Goal: Task Accomplishment & Management: Manage account settings

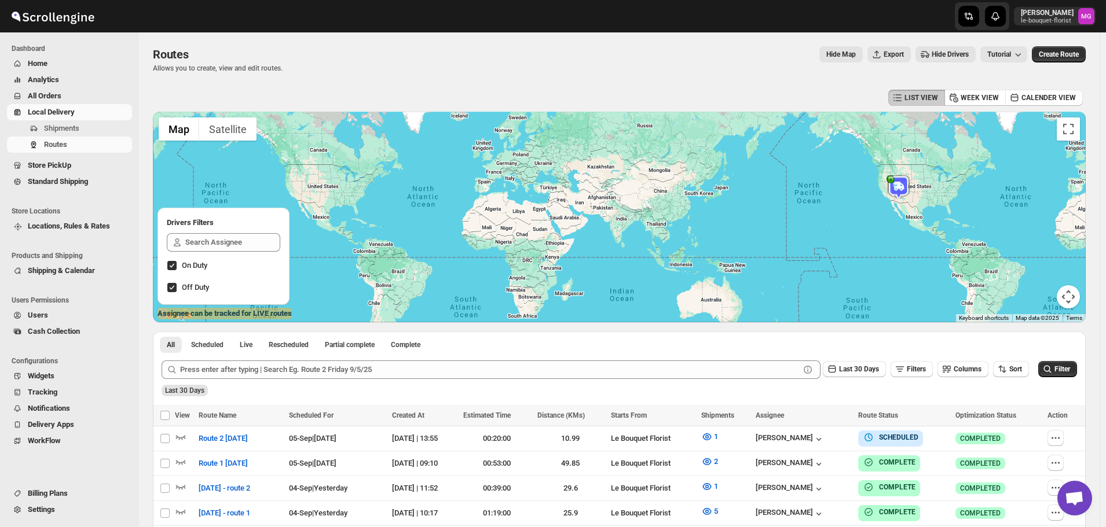
click at [62, 167] on span "Store PickUp" at bounding box center [49, 165] width 43 height 9
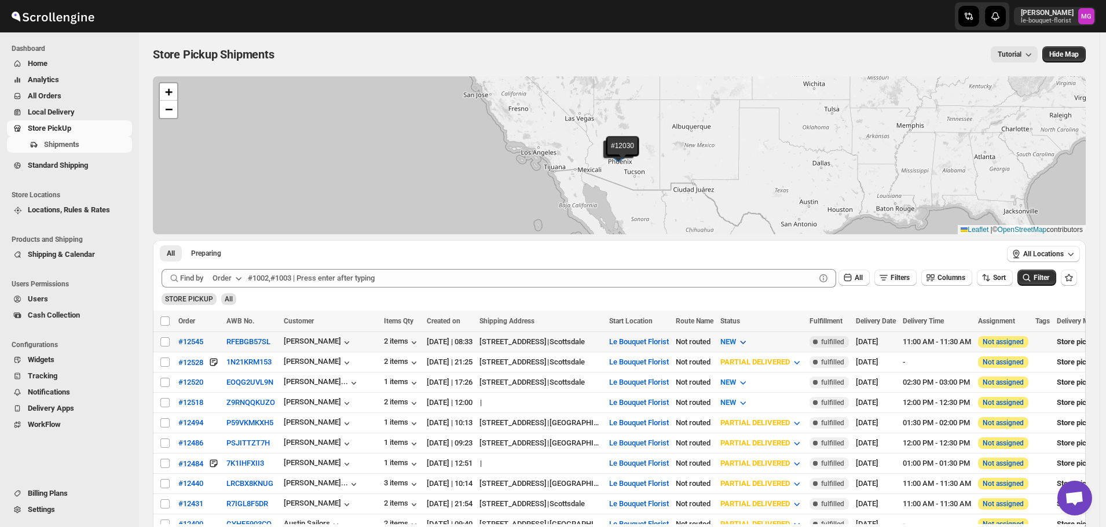
drag, startPoint x: 800, startPoint y: 340, endPoint x: 795, endPoint y: 346, distance: 7.4
click at [756, 340] on button "NEW" at bounding box center [734, 342] width 42 height 19
click at [779, 396] on button "PREPARING" at bounding box center [779, 404] width 87 height 19
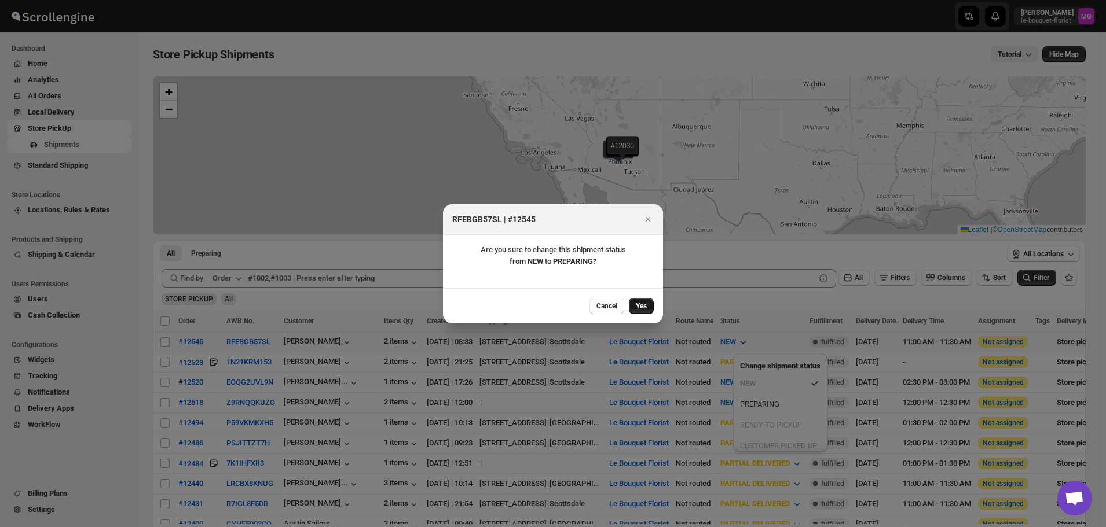
click at [647, 307] on button "Yes" at bounding box center [641, 306] width 25 height 16
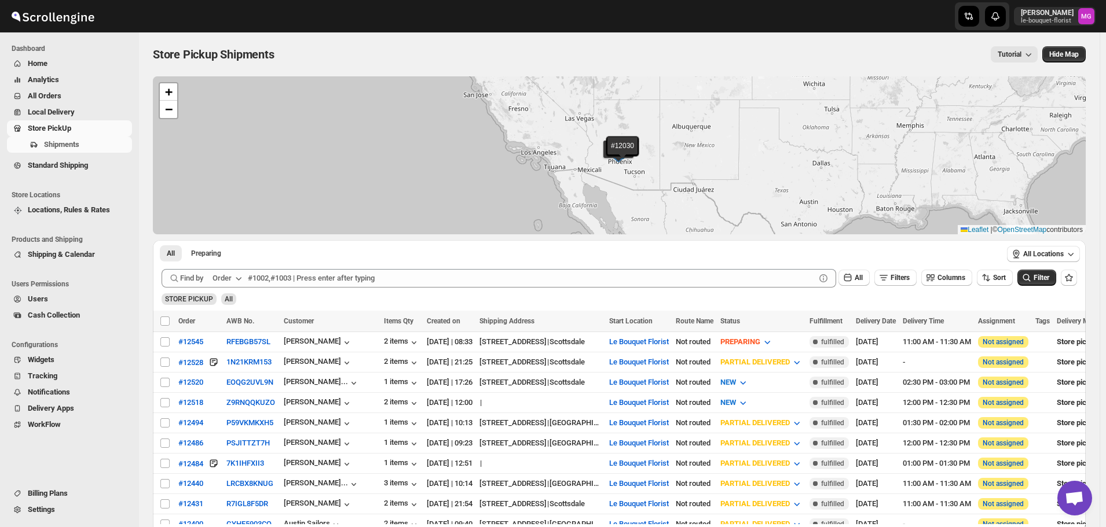
click at [56, 259] on span "Shipping & Calendar" at bounding box center [61, 254] width 67 height 9
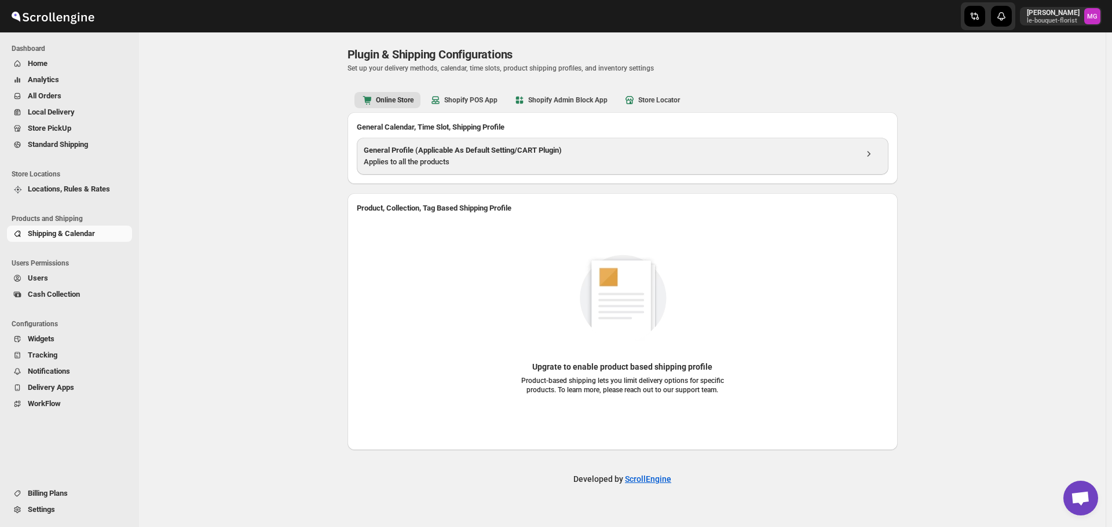
click at [480, 160] on div "Applies to all the products" at bounding box center [610, 162] width 492 height 12
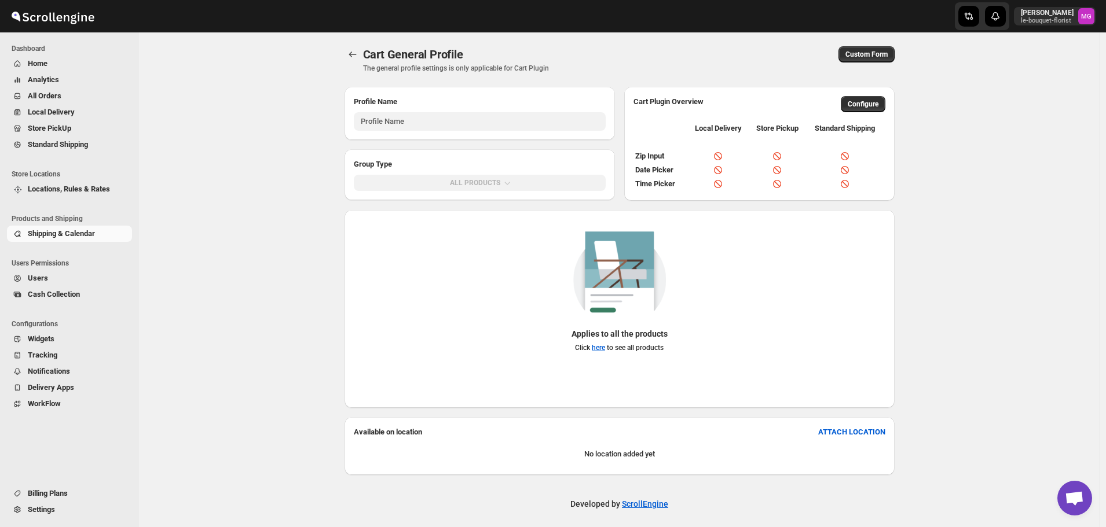
type input "General Profile (Applicable As Default Setting/CART Plugin)"
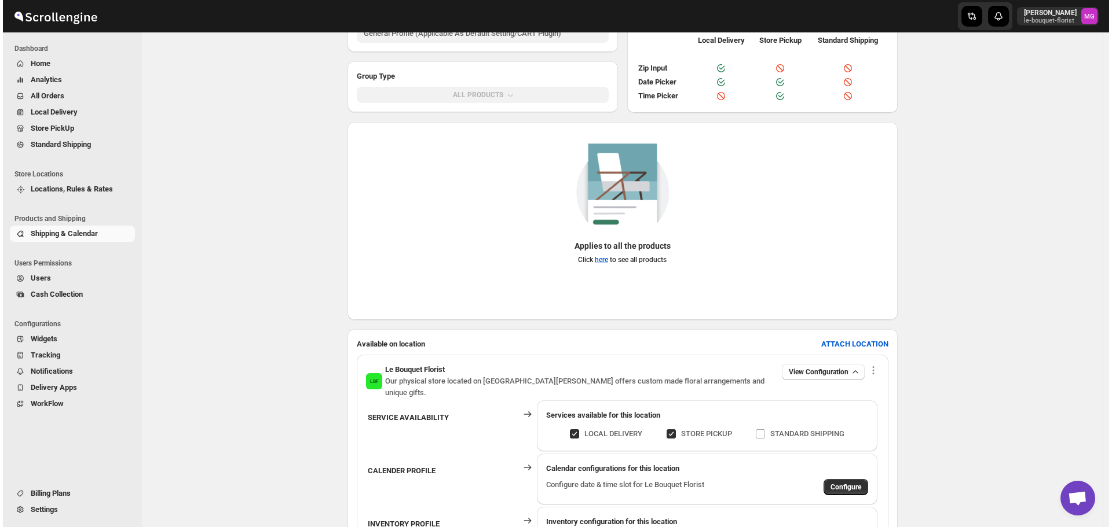
scroll to position [174, 0]
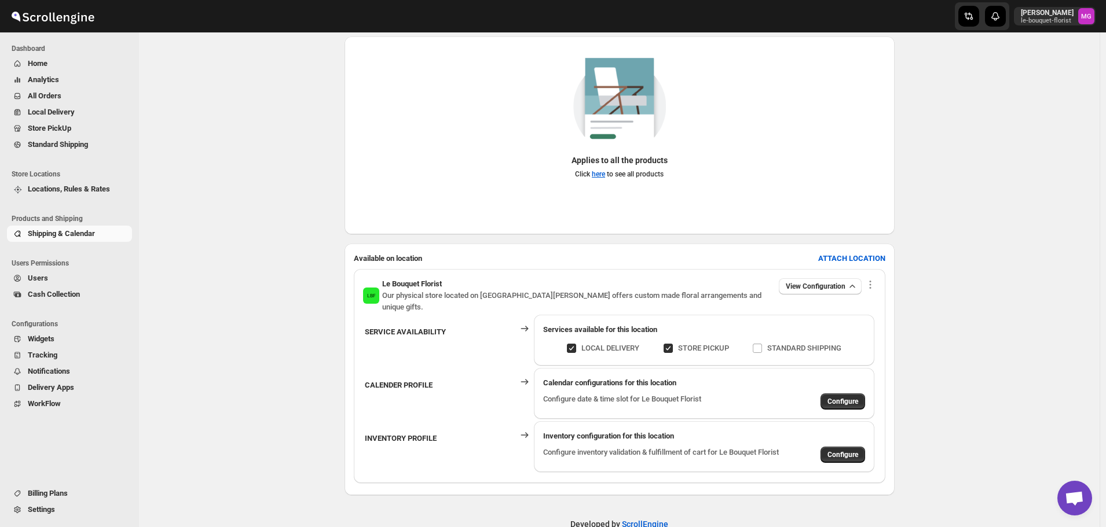
click at [848, 401] on div "Calendar configurations for this location Configure date & time slot for Le Bou…" at bounding box center [704, 393] width 340 height 51
click at [845, 397] on span "Configure" at bounding box center [842, 401] width 31 height 9
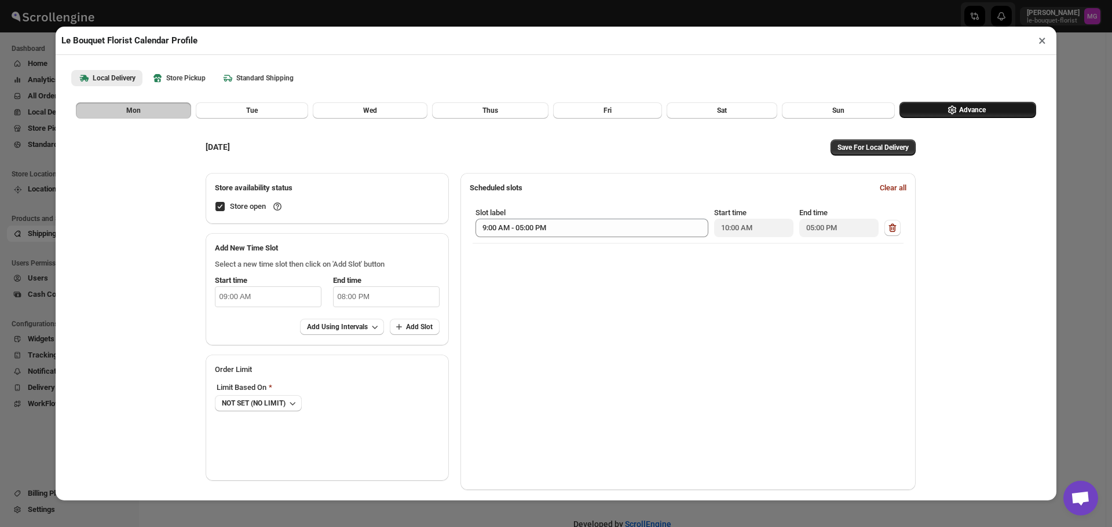
click at [950, 107] on button "Advance" at bounding box center [967, 110] width 137 height 16
select select "DAY"
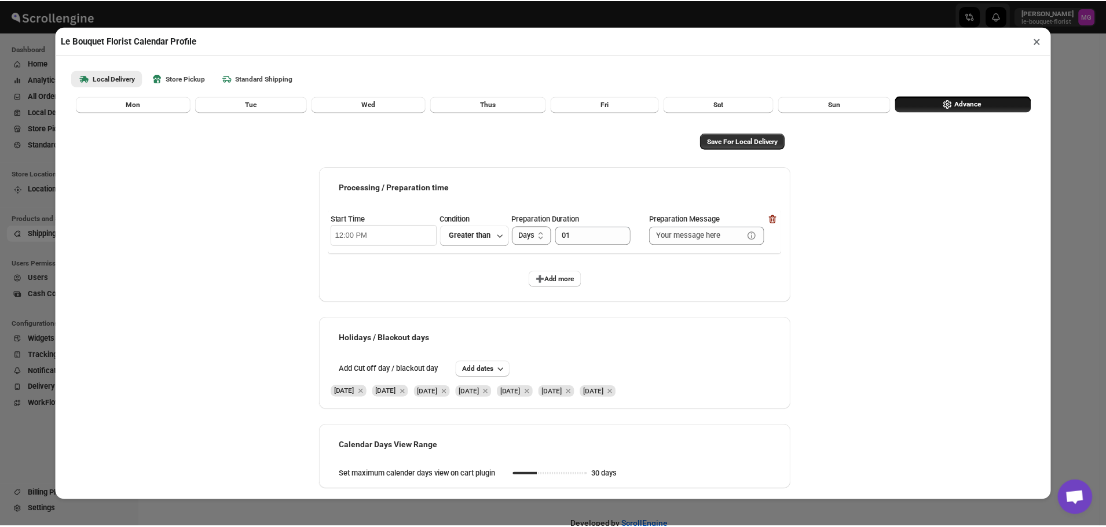
scroll to position [8, 0]
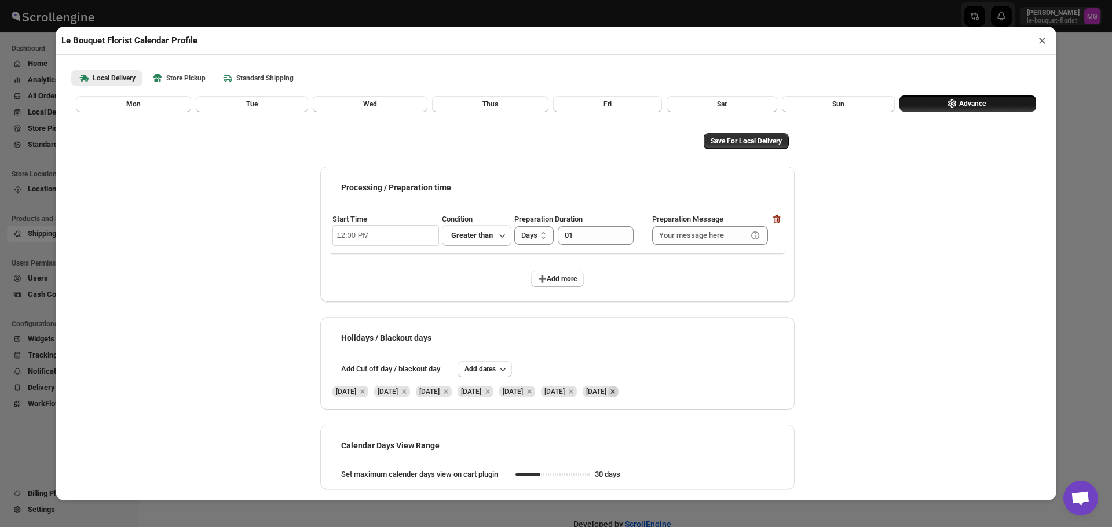
click at [618, 395] on icon "Remove Sat Aug 23 2025" at bounding box center [612, 392] width 10 height 10
click at [576, 391] on icon "Remove Sat Aug 30 2025" at bounding box center [571, 392] width 10 height 10
click at [368, 395] on icon "Remove Mon Sep 01 2025" at bounding box center [362, 392] width 10 height 10
click at [470, 372] on span "Add dates" at bounding box center [479, 369] width 31 height 9
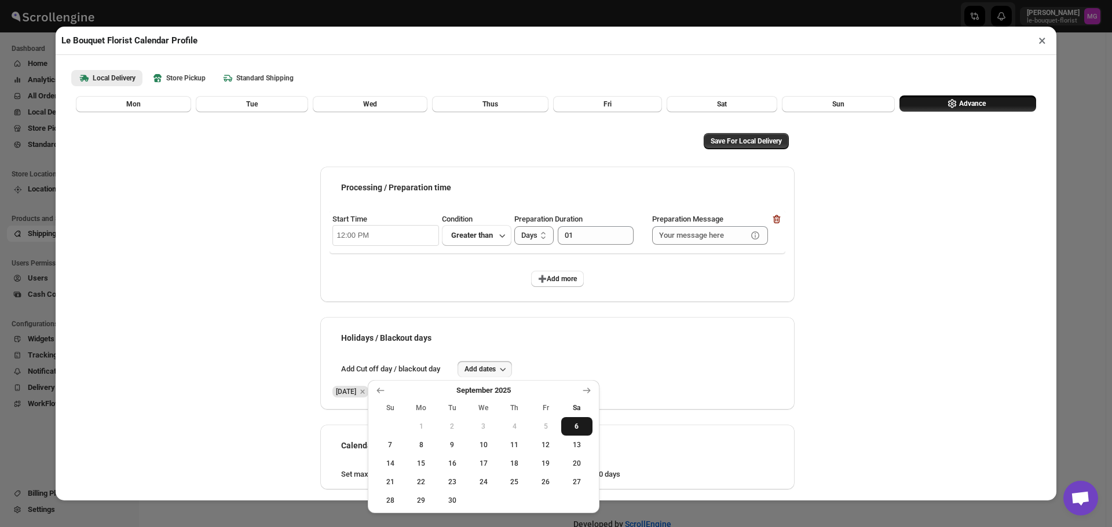
click at [580, 427] on span "6" at bounding box center [577, 426] width 22 height 9
click at [756, 139] on span "Save For Local Delivery" at bounding box center [745, 141] width 71 height 9
click at [189, 77] on b "Store Pickup" at bounding box center [179, 78] width 54 height 12
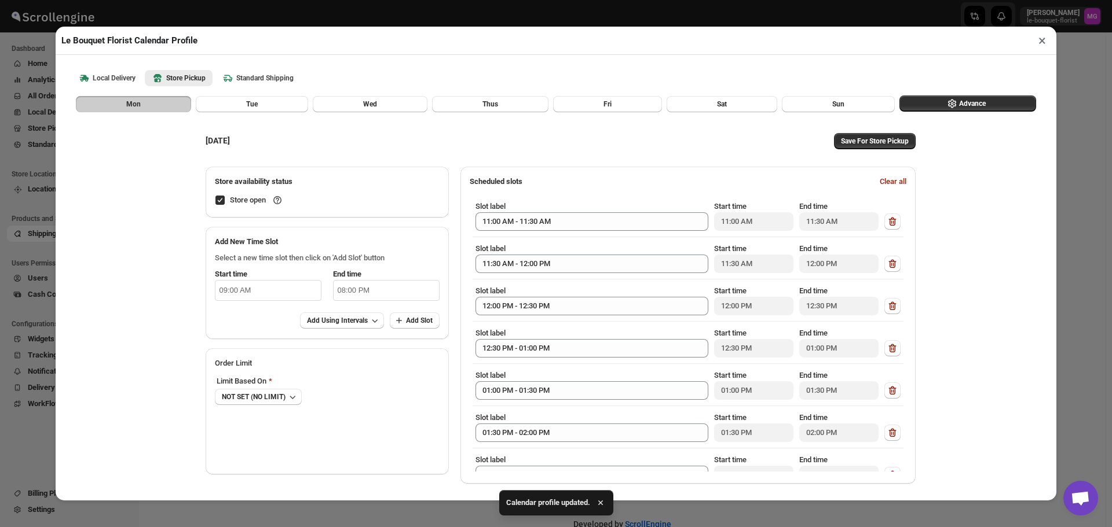
click at [945, 113] on div "MONDAY Save For Store Pickup Store availability status Store open Add New Time …" at bounding box center [555, 303] width 983 height 380
click at [946, 104] on icon "button" at bounding box center [952, 104] width 12 height 12
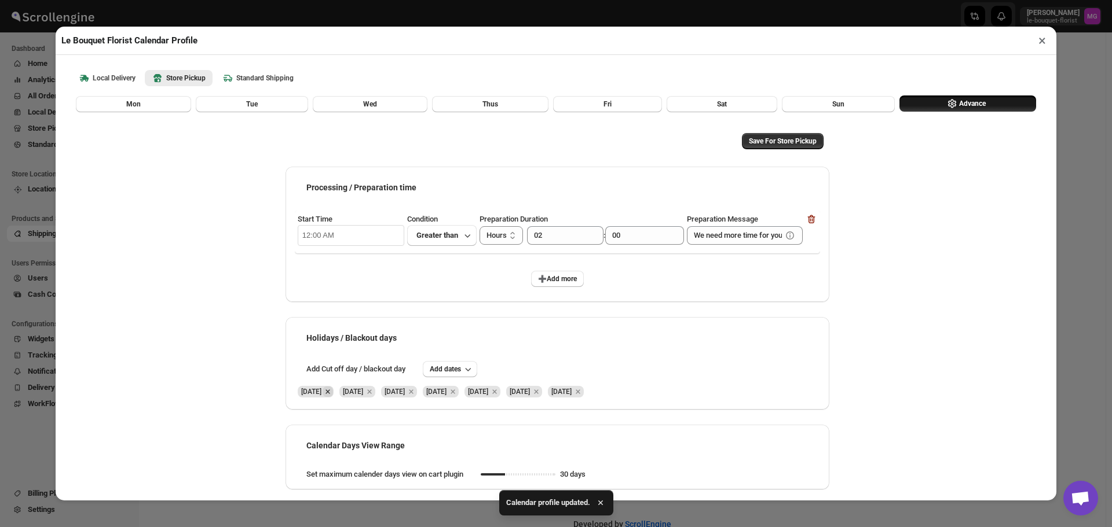
click at [333, 394] on icon "Remove Mon Sep 01 2025" at bounding box center [328, 392] width 10 height 10
click at [500, 391] on icon "Remove Sat Aug 30 2025" at bounding box center [494, 392] width 10 height 10
click at [500, 391] on icon "Remove Sat Aug 23 2025" at bounding box center [494, 392] width 10 height 10
click at [469, 375] on icon "button" at bounding box center [468, 370] width 12 height 12
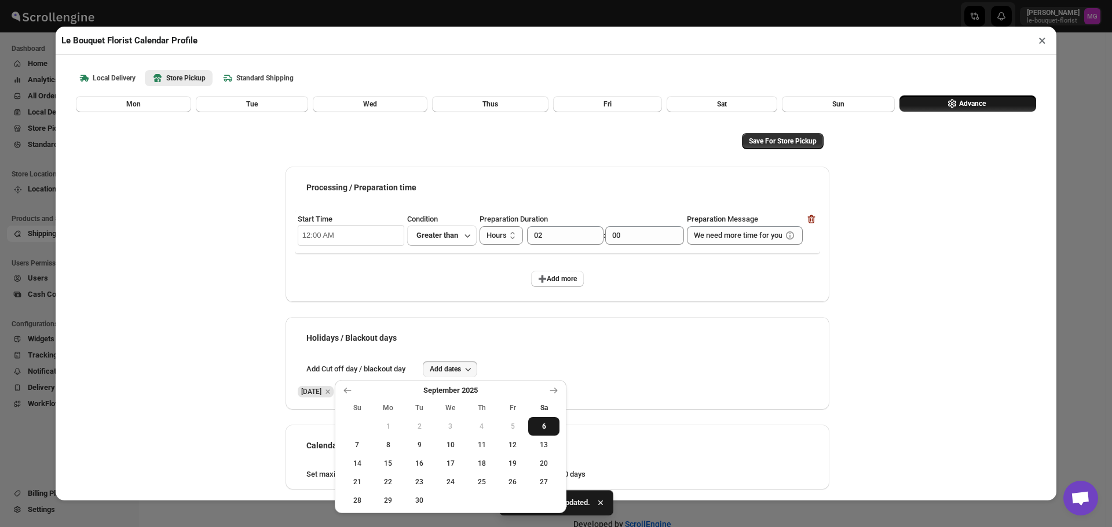
click at [544, 417] on button "6" at bounding box center [543, 426] width 31 height 19
click at [727, 131] on div "Save For Store Pickup" at bounding box center [557, 141] width 544 height 28
click at [749, 140] on span "Save For Store Pickup" at bounding box center [783, 141] width 68 height 9
click at [1039, 39] on button "×" at bounding box center [1042, 40] width 17 height 16
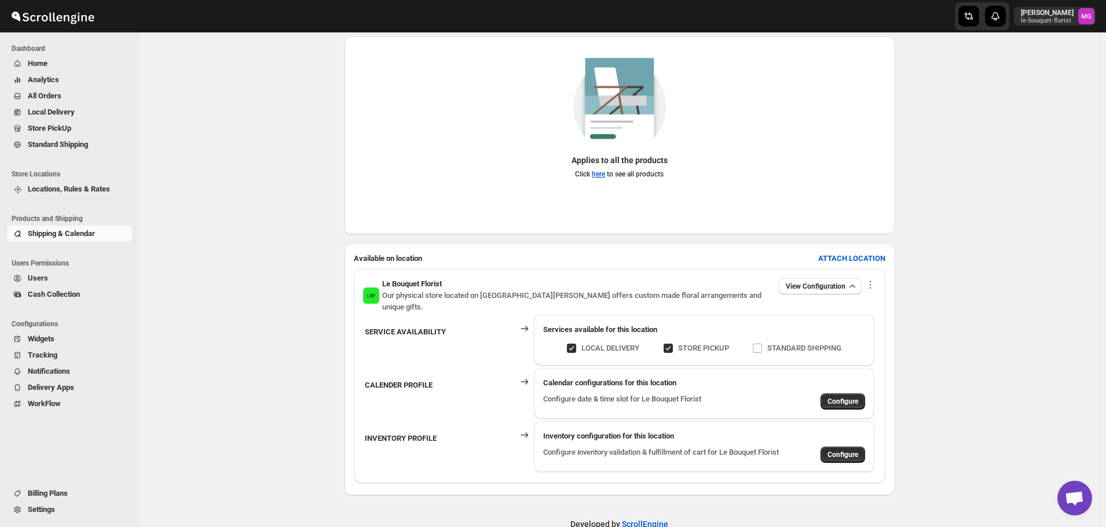
click at [68, 127] on span "Store PickUp" at bounding box center [49, 128] width 43 height 9
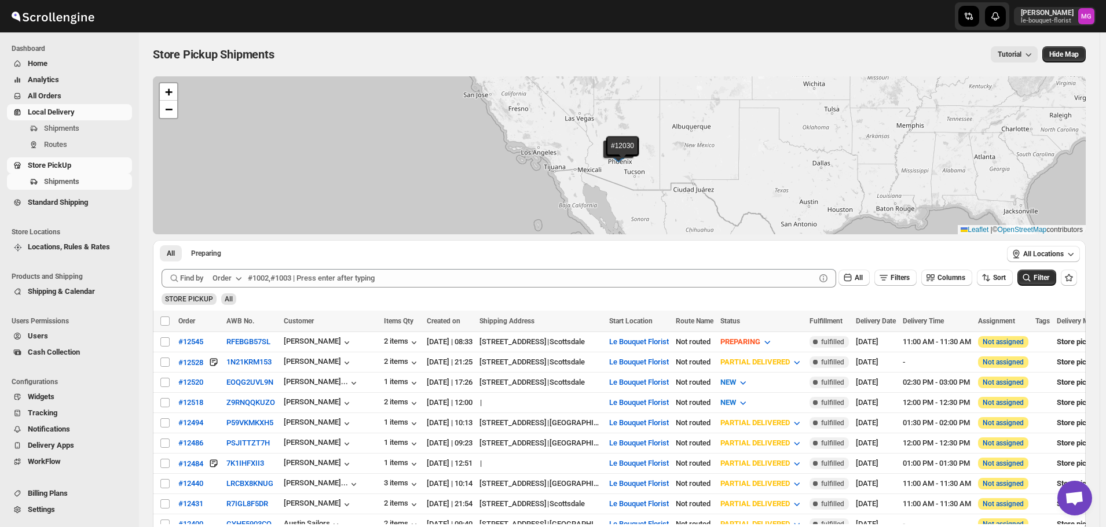
click at [89, 107] on span "Local Delivery" at bounding box center [79, 113] width 102 height 12
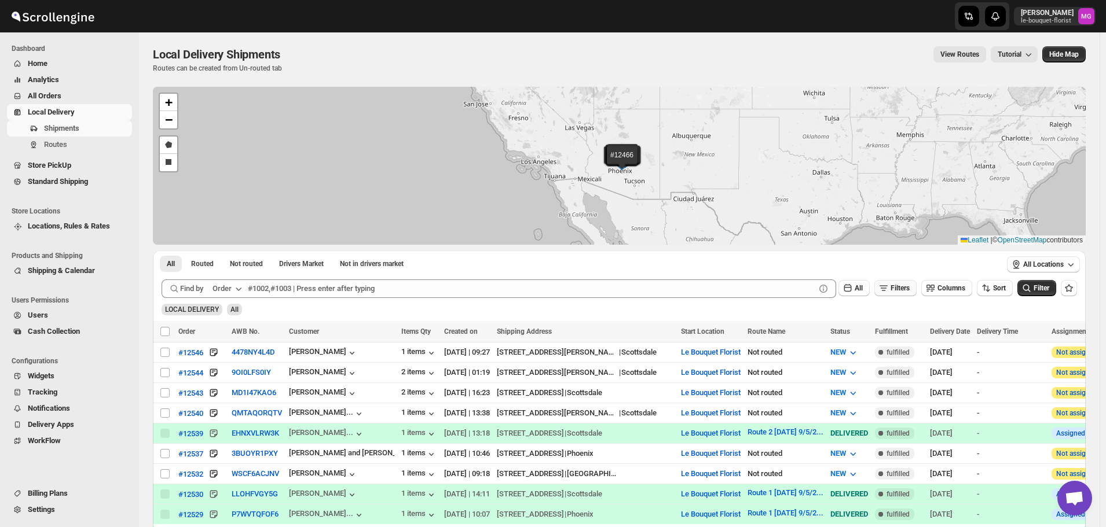
click at [888, 287] on icon "button" at bounding box center [884, 289] width 12 height 12
click at [886, 331] on icon "button" at bounding box center [883, 334] width 12 height 12
click at [851, 339] on icon "button" at bounding box center [849, 335] width 12 height 12
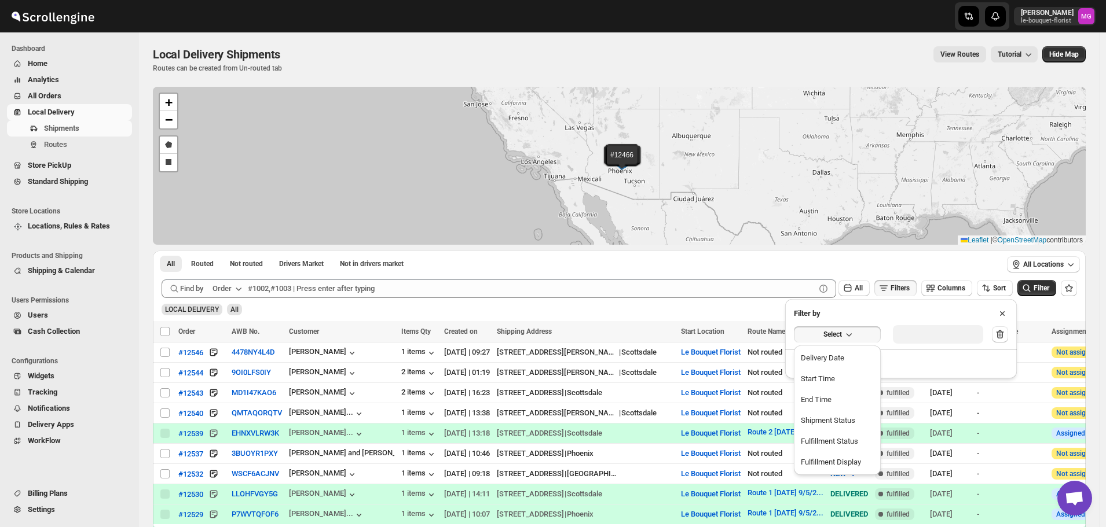
drag, startPoint x: 851, startPoint y: 357, endPoint x: 857, endPoint y: 364, distance: 9.4
click at [851, 358] on button "Delivery Date" at bounding box center [837, 358] width 80 height 19
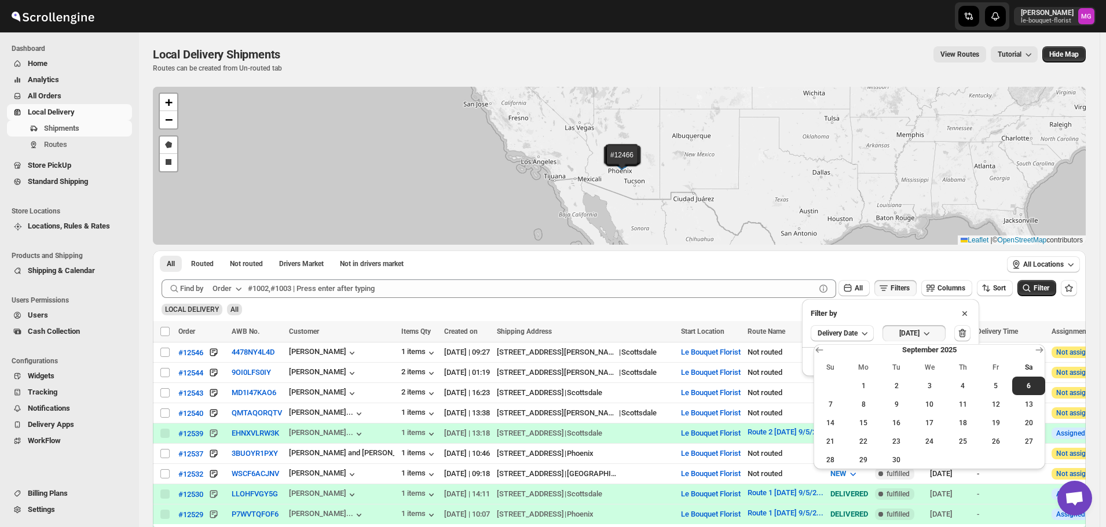
click at [1002, 384] on span "5" at bounding box center [996, 386] width 24 height 9
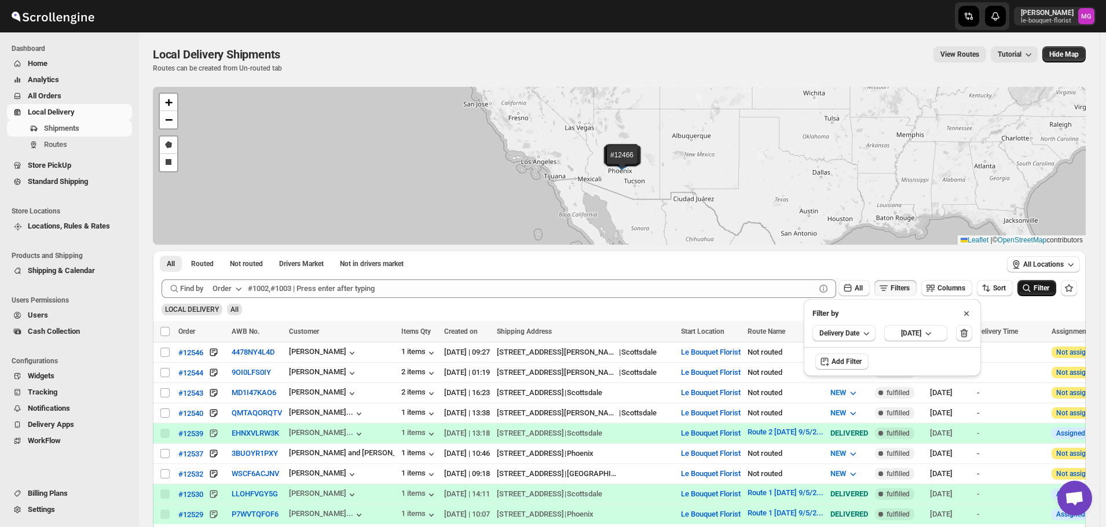
click at [1031, 291] on icon "submit" at bounding box center [1027, 289] width 12 height 12
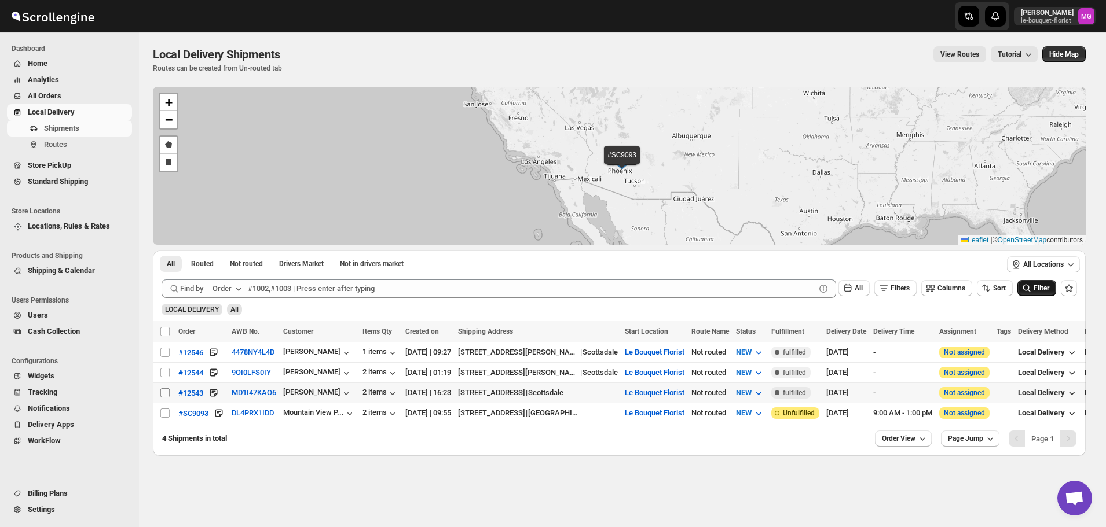
click at [162, 395] on input "Select shipment" at bounding box center [164, 393] width 9 height 9
checkbox input "true"
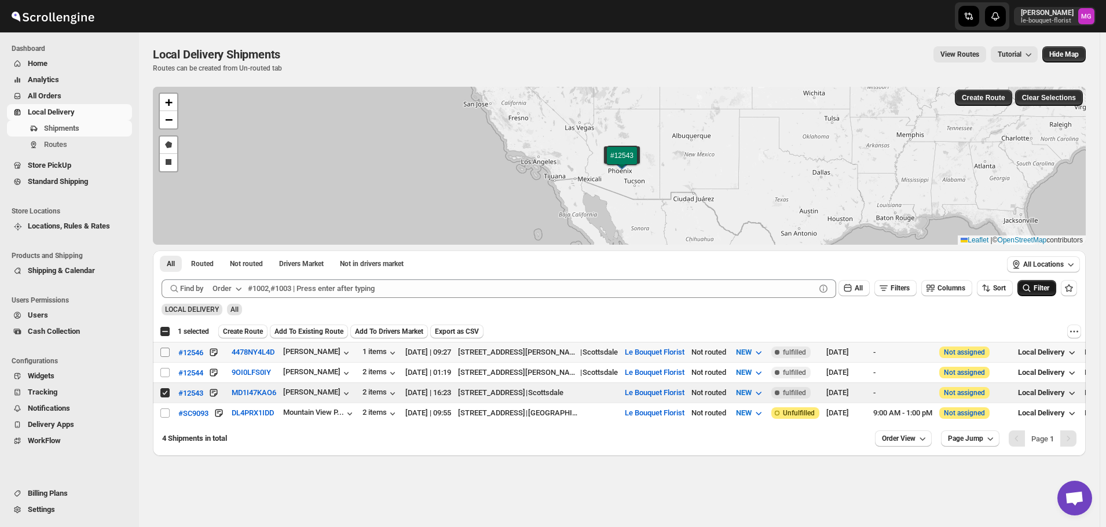
click at [162, 355] on input "Select shipment" at bounding box center [164, 352] width 9 height 9
checkbox input "true"
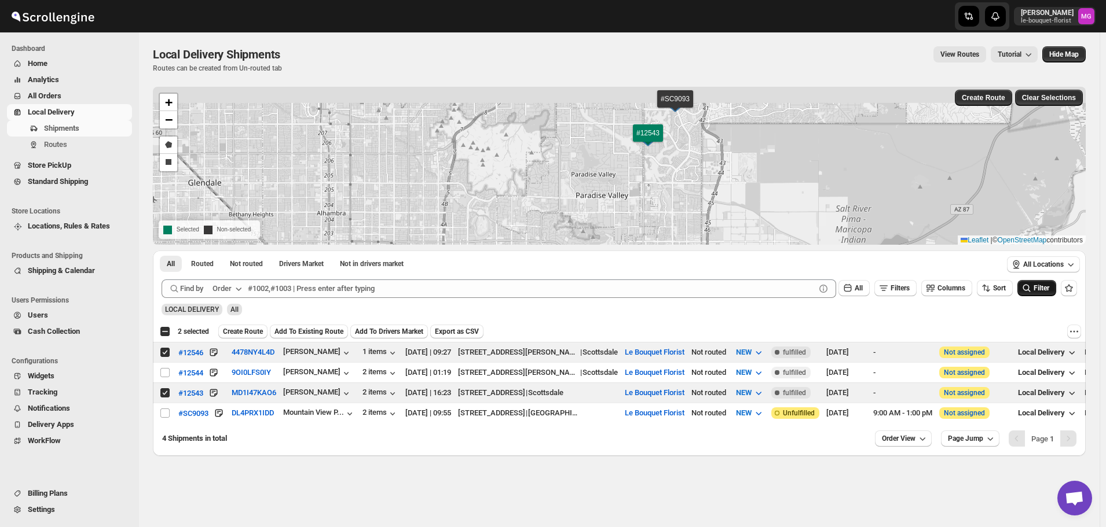
drag, startPoint x: 736, startPoint y: 116, endPoint x: 743, endPoint y: 175, distance: 59.5
click at [743, 175] on div "#12544 #SC9093 #12546 #12543 + − Draw a polygon Draw a rectangle Selected Non-s…" at bounding box center [619, 166] width 933 height 158
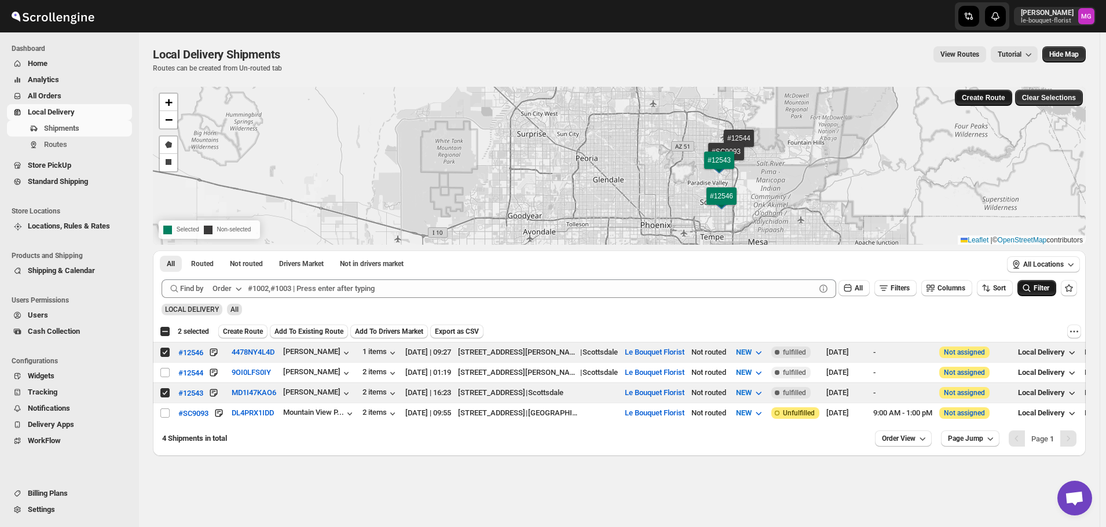
click at [962, 105] on button "Create Route" at bounding box center [983, 98] width 57 height 16
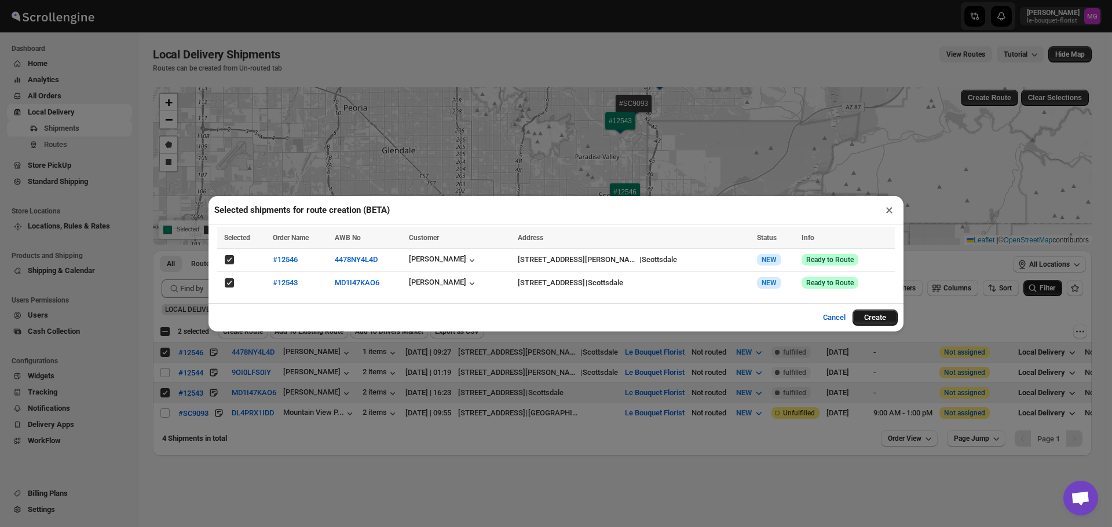
click at [888, 318] on button "Create" at bounding box center [874, 318] width 45 height 16
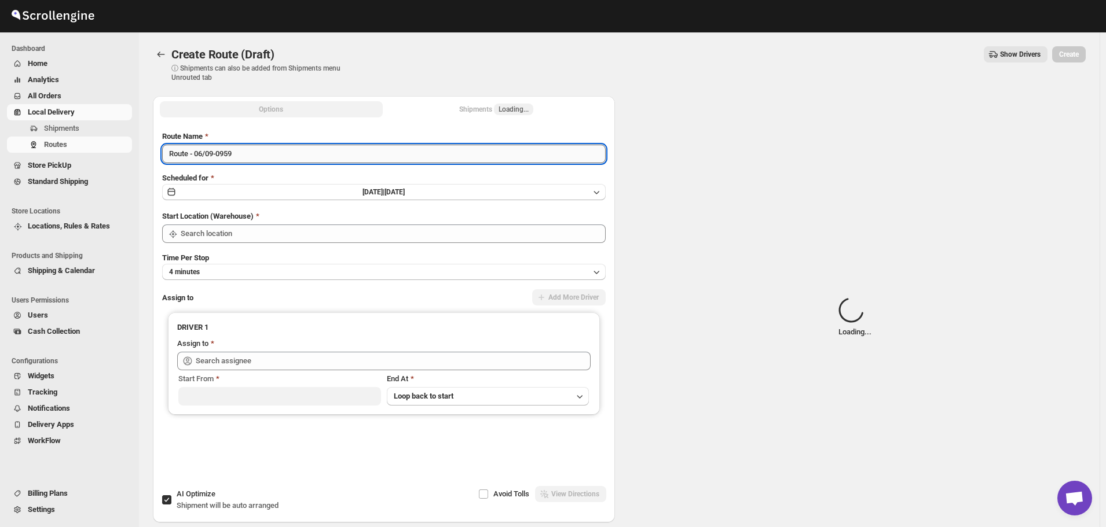
click at [241, 157] on input "Route - 06/09-0959" at bounding box center [384, 154] width 444 height 19
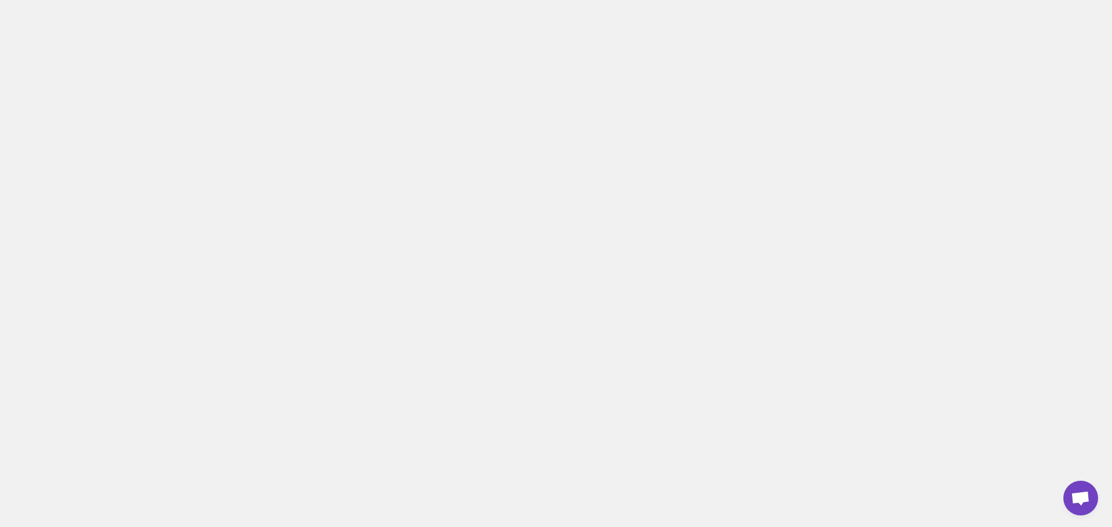
click at [241, 157] on body at bounding box center [556, 263] width 1112 height 527
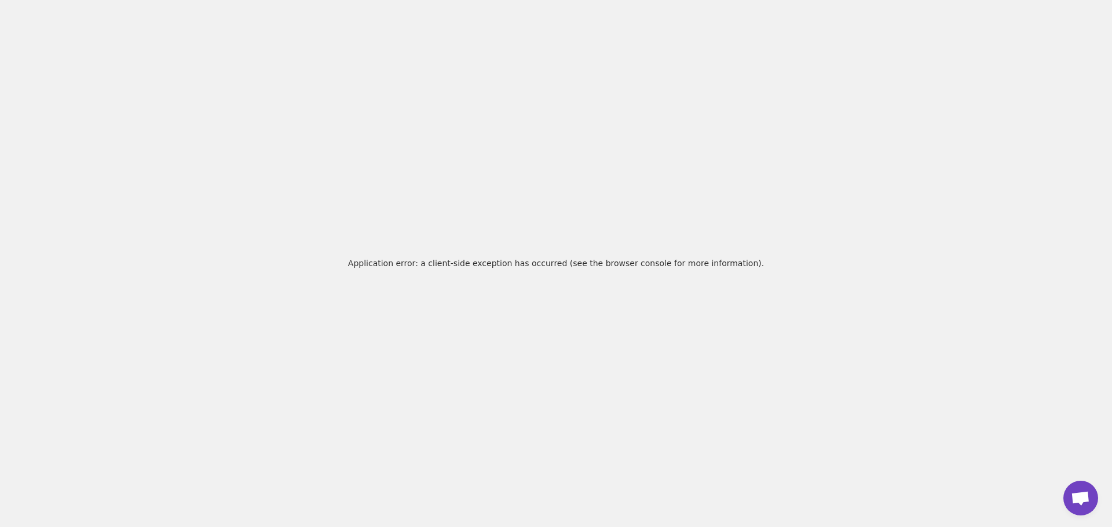
click at [241, 157] on div "Application error: a client-side exception has occurred (see the browser consol…" at bounding box center [556, 263] width 1112 height 527
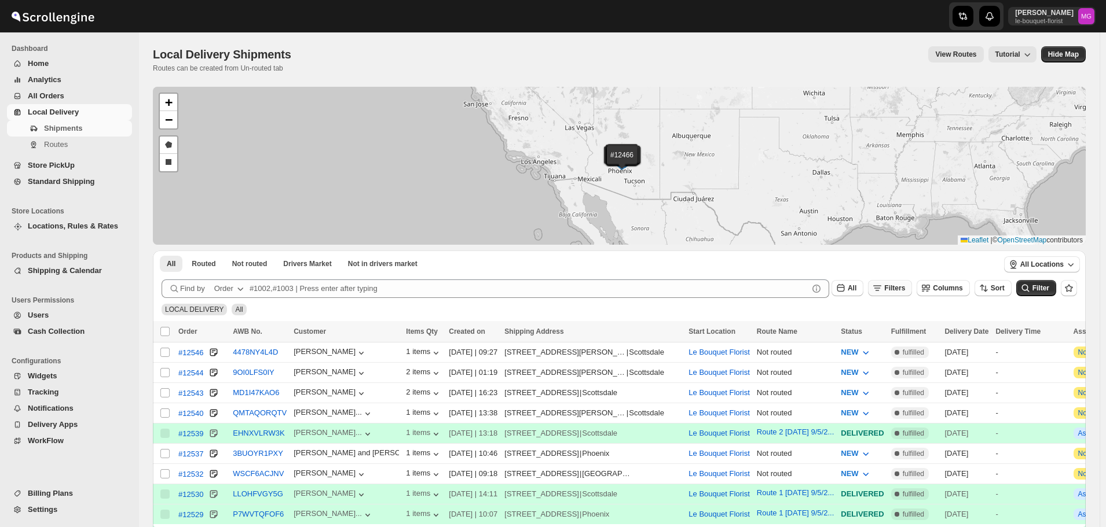
click at [883, 287] on icon "button" at bounding box center [877, 289] width 12 height 12
click at [906, 328] on button "Add Filter" at bounding box center [902, 334] width 56 height 16
click at [877, 325] on div "Select" at bounding box center [901, 335] width 232 height 30
click at [862, 332] on button "Select" at bounding box center [837, 335] width 87 height 16
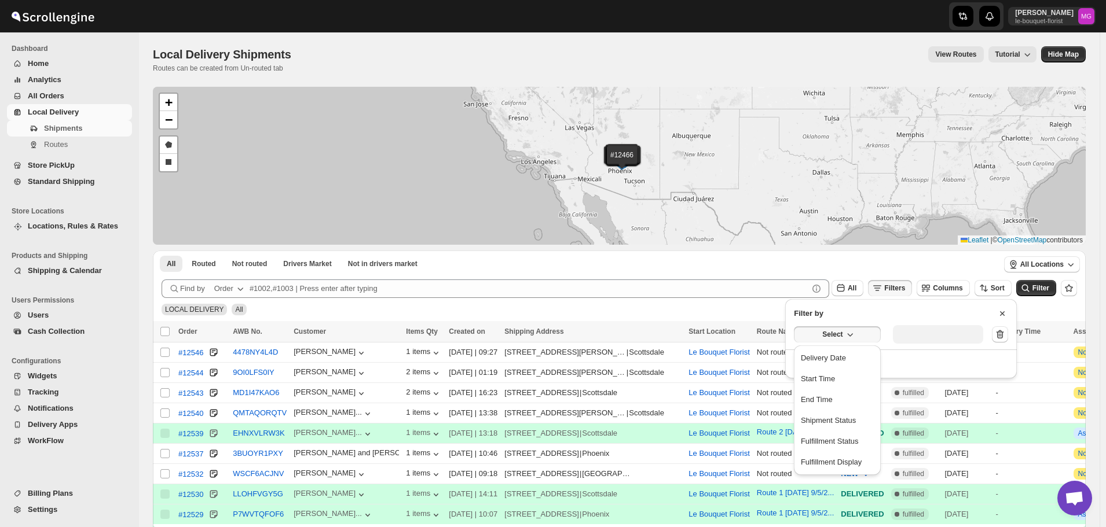
click at [844, 353] on div "Delivery Date" at bounding box center [823, 359] width 45 height 12
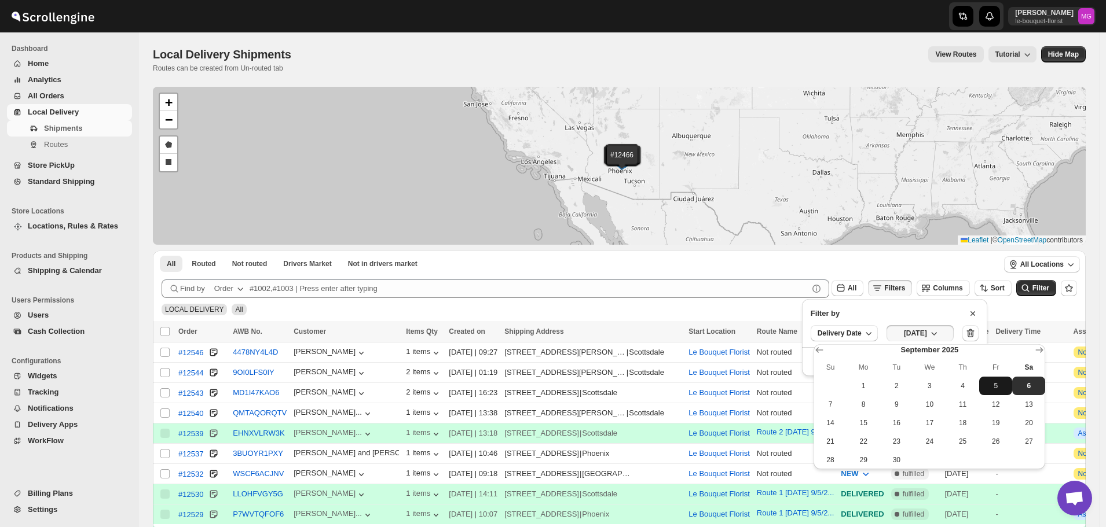
drag, startPoint x: 988, startPoint y: 390, endPoint x: 987, endPoint y: 382, distance: 8.8
click at [988, 390] on span "5" at bounding box center [996, 386] width 24 height 9
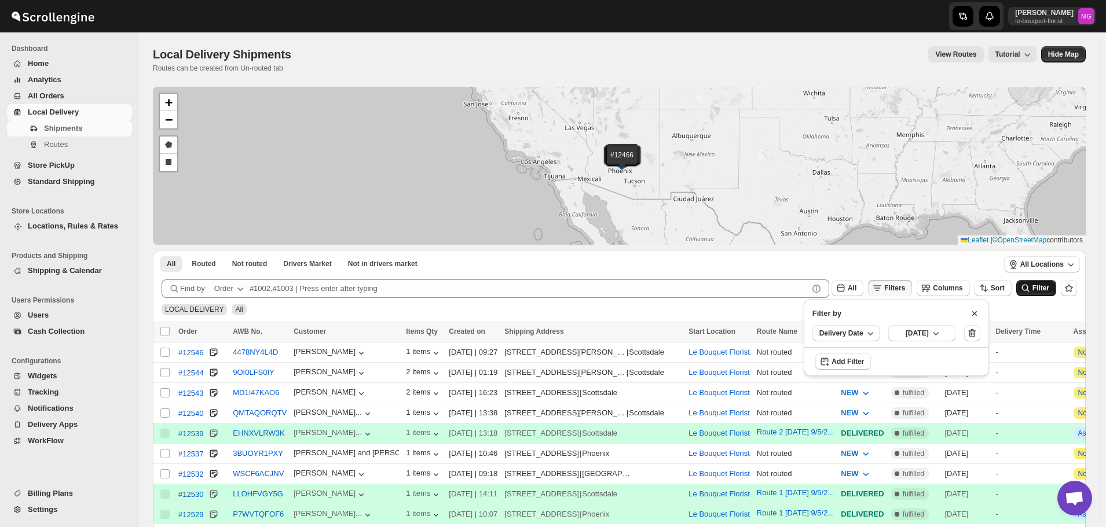
click at [1031, 285] on icon "submit" at bounding box center [1026, 289] width 12 height 12
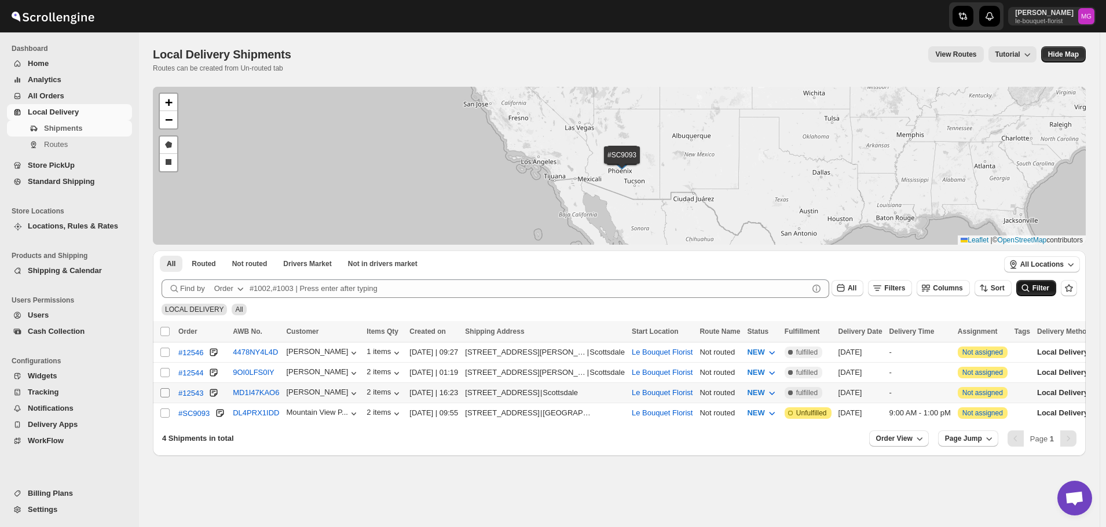
click at [168, 394] on input "Select shipment" at bounding box center [164, 393] width 9 height 9
checkbox input "true"
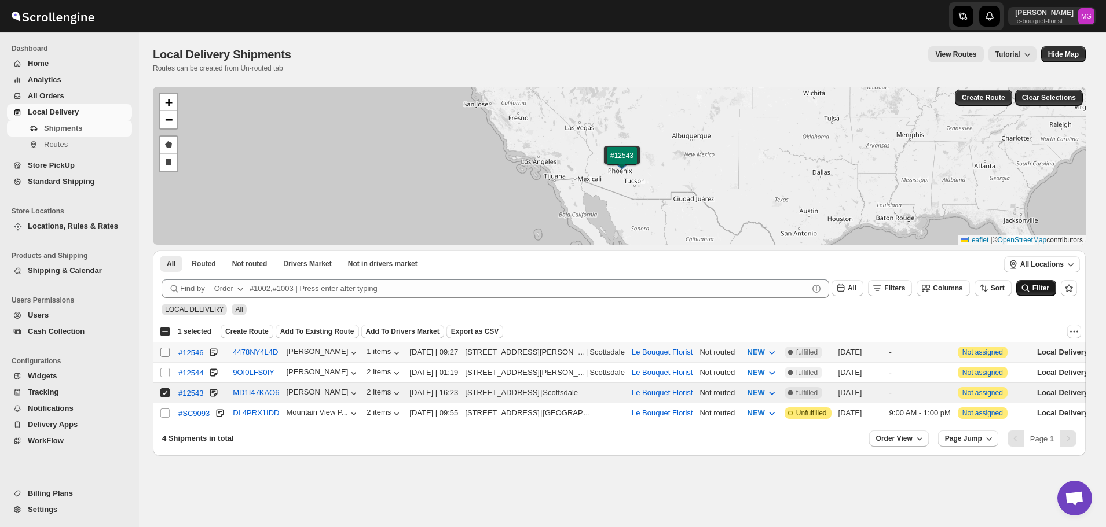
click at [162, 351] on input "Select shipment" at bounding box center [164, 352] width 9 height 9
checkbox input "true"
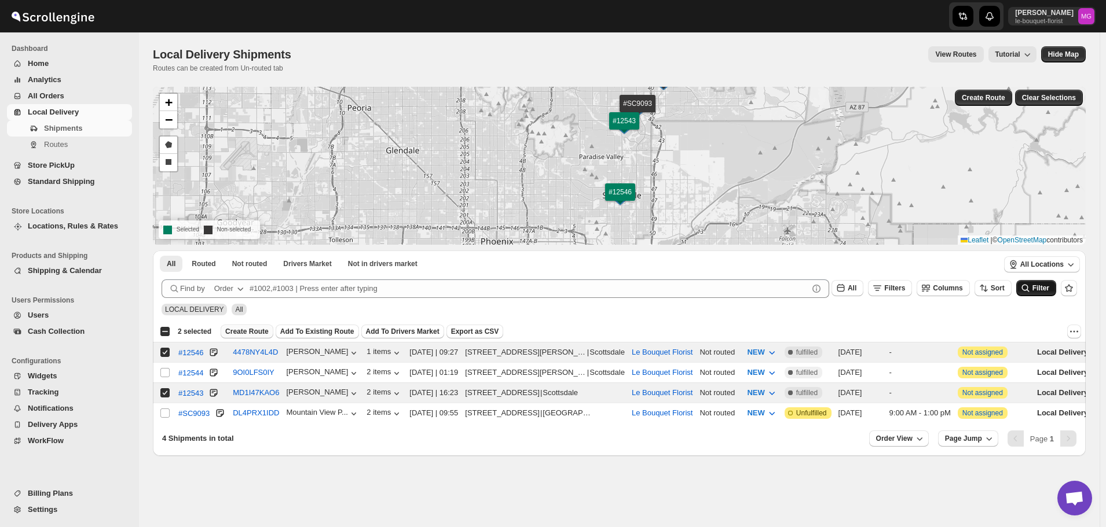
click at [237, 329] on span "Create Route" at bounding box center [246, 331] width 43 height 9
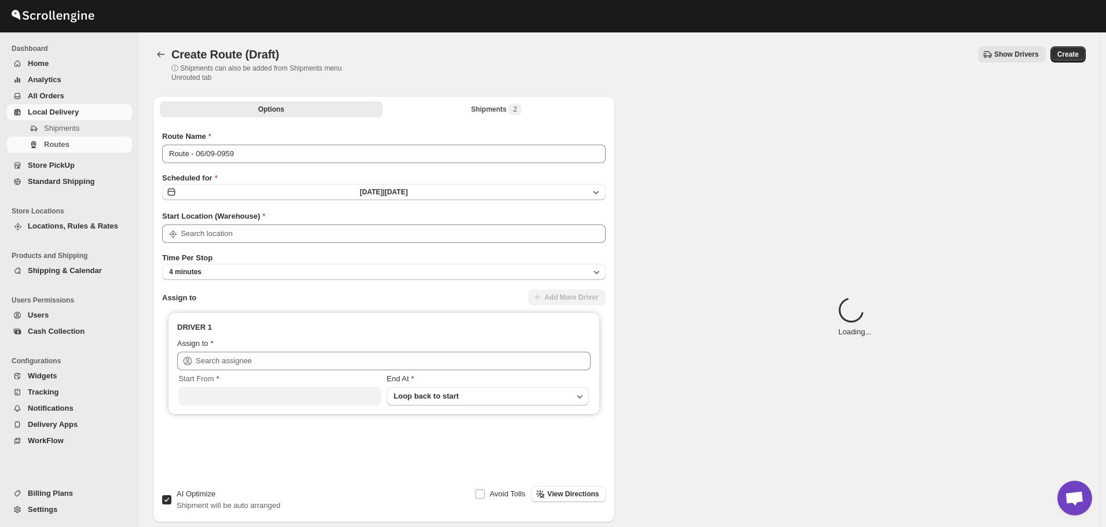
type input "Le Bouquet Florist"
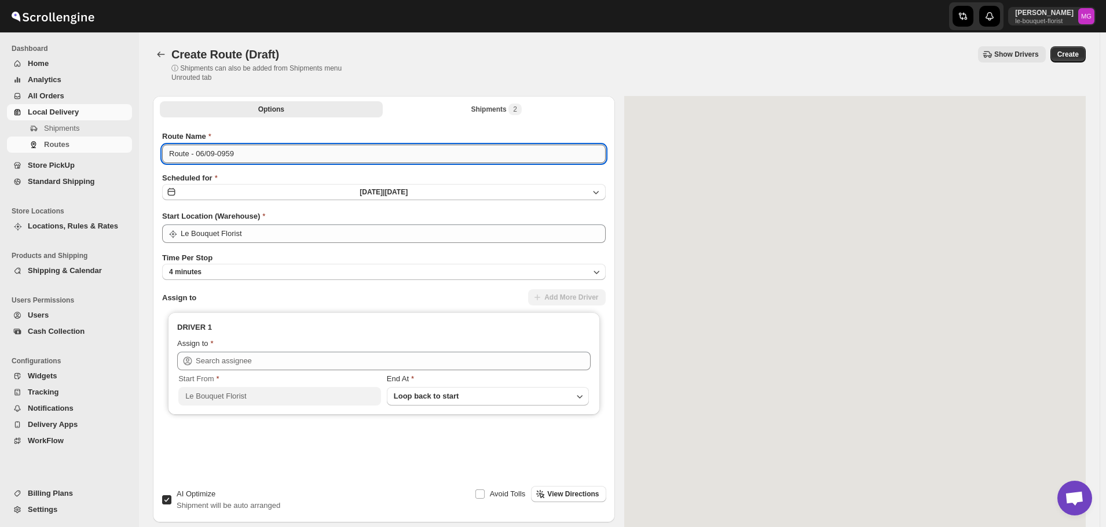
click at [291, 148] on input "Route - 06/09-0959" at bounding box center [384, 154] width 444 height 19
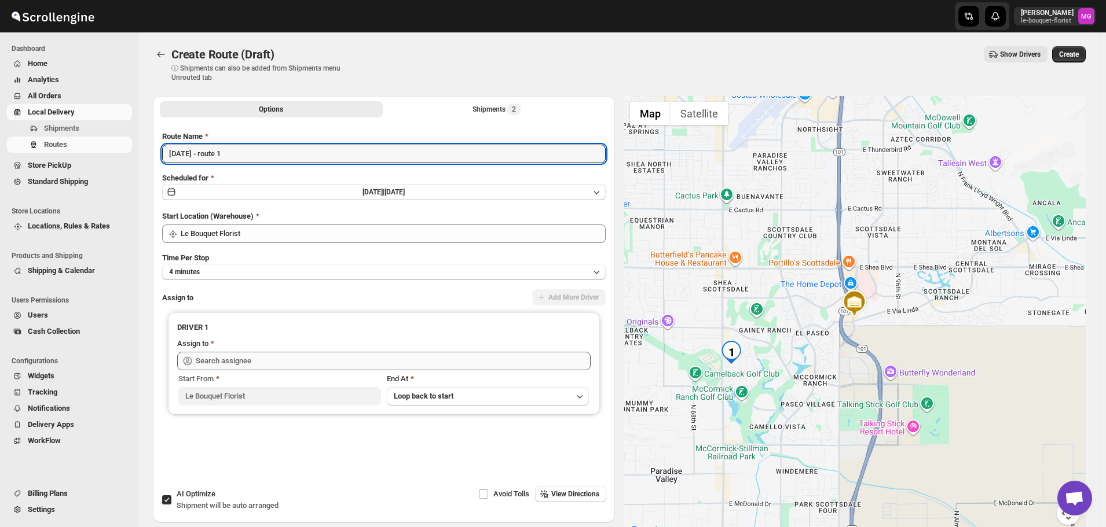
type input "September 6 - route 1"
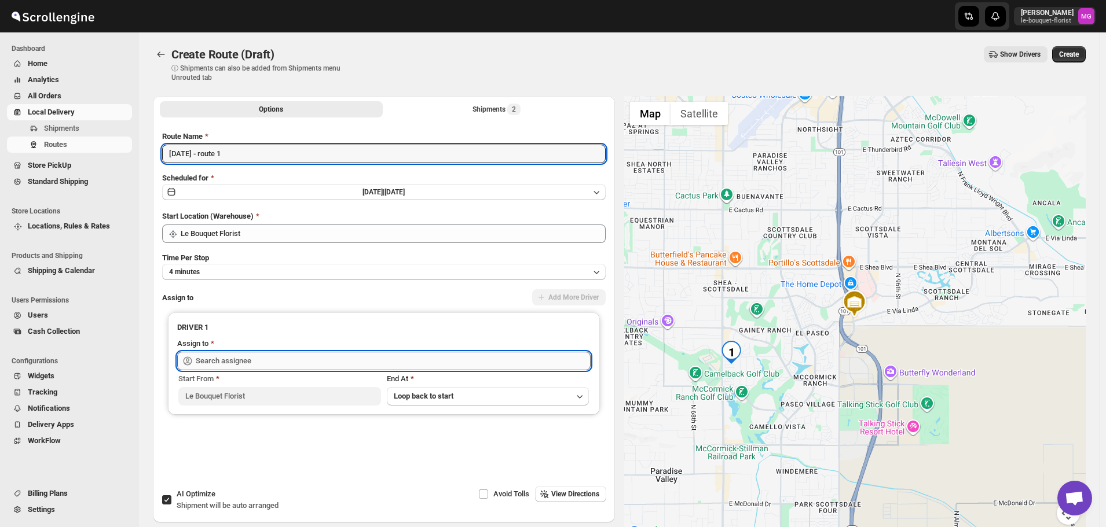
click at [256, 353] on input "text" at bounding box center [393, 361] width 395 height 19
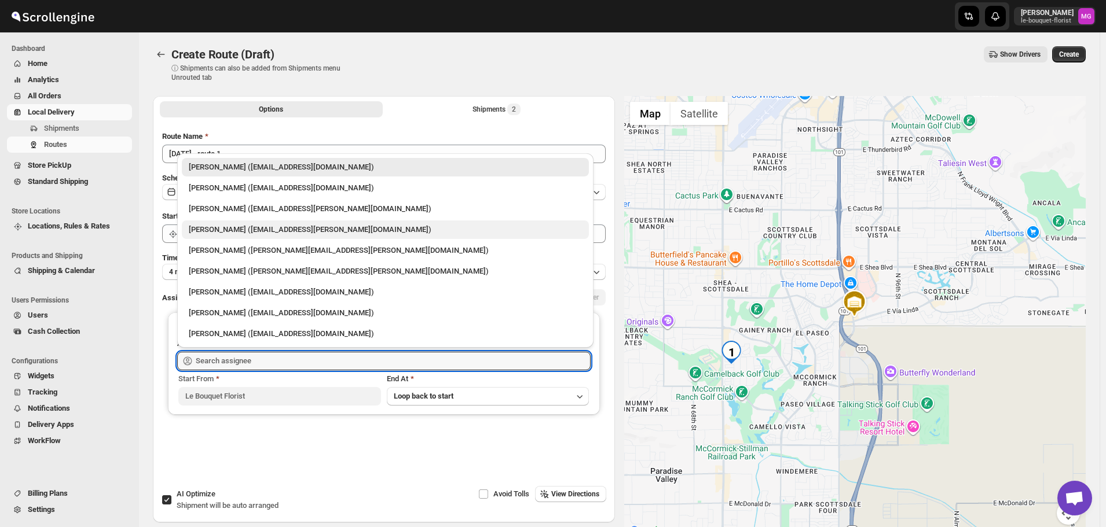
click at [262, 230] on div "Jennifer Gluth (jemfer@cox.net)" at bounding box center [385, 230] width 393 height 12
type input "Jennifer Gluth (jemfer@cox.net)"
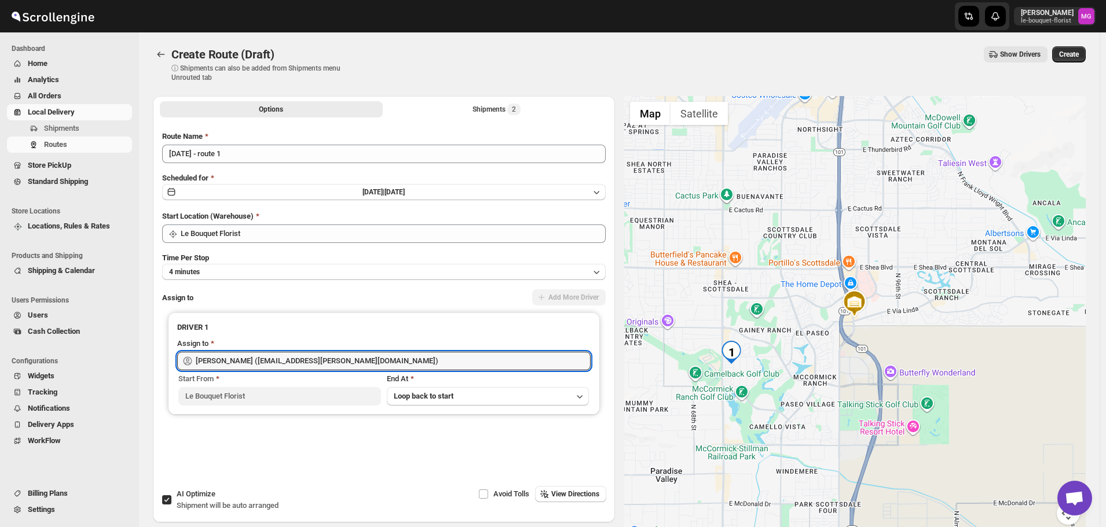
click at [185, 507] on span "Shipment will be auto arranged" at bounding box center [228, 505] width 102 height 9
click at [171, 505] on input "AI Optimize Shipment will be auto arranged" at bounding box center [166, 500] width 9 height 9
checkbox input "false"
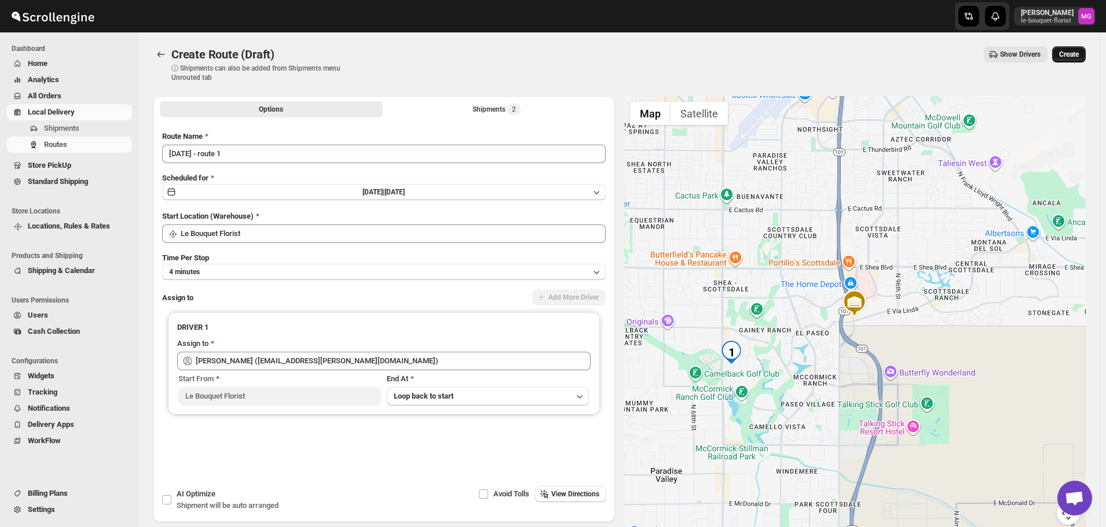
click at [1068, 52] on span "Create" at bounding box center [1069, 54] width 20 height 9
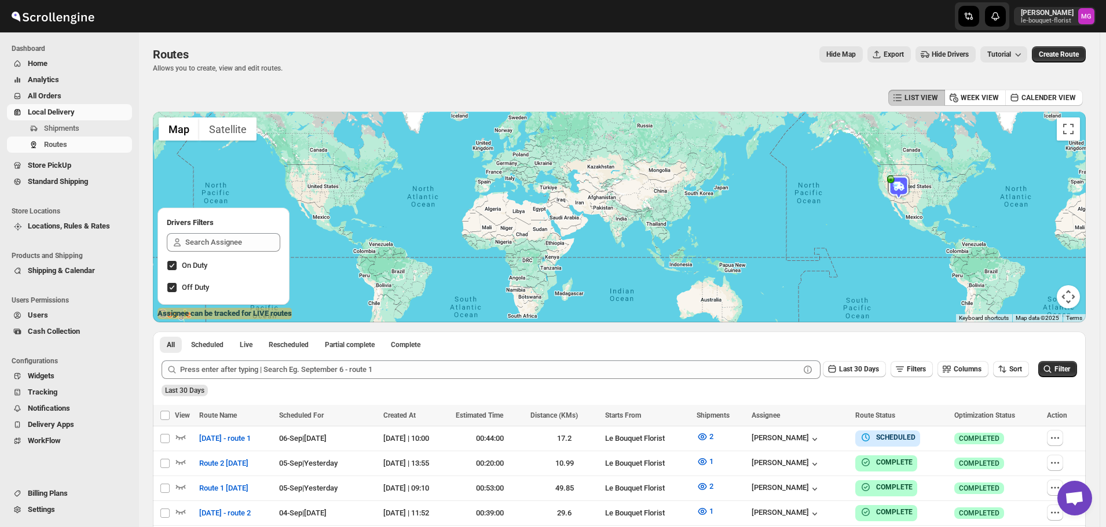
click at [77, 160] on span "Store PickUp" at bounding box center [79, 166] width 102 height 12
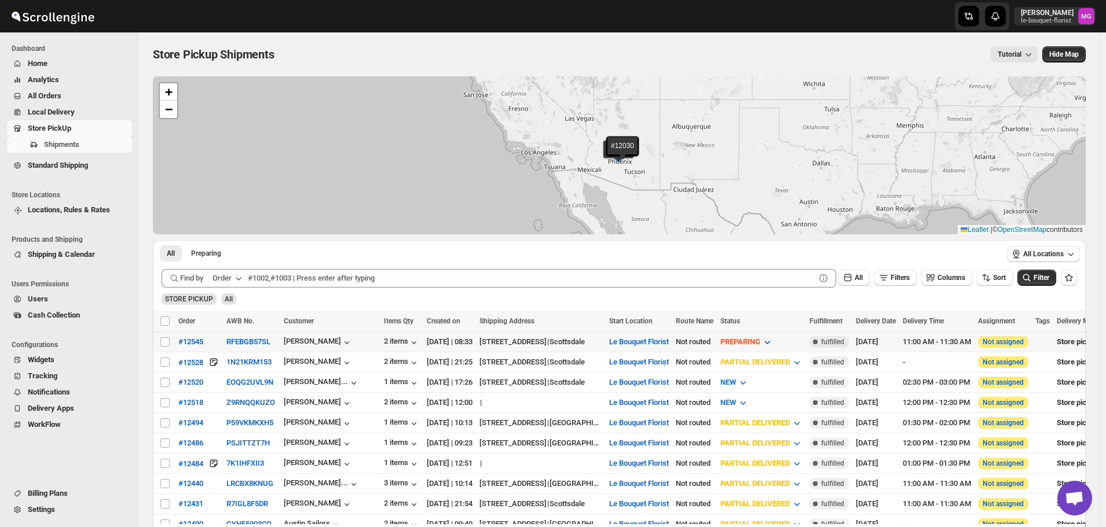
click at [760, 338] on span "PREPARING" at bounding box center [740, 342] width 40 height 9
click at [807, 424] on div "READY TO PICKUP" at bounding box center [783, 426] width 62 height 12
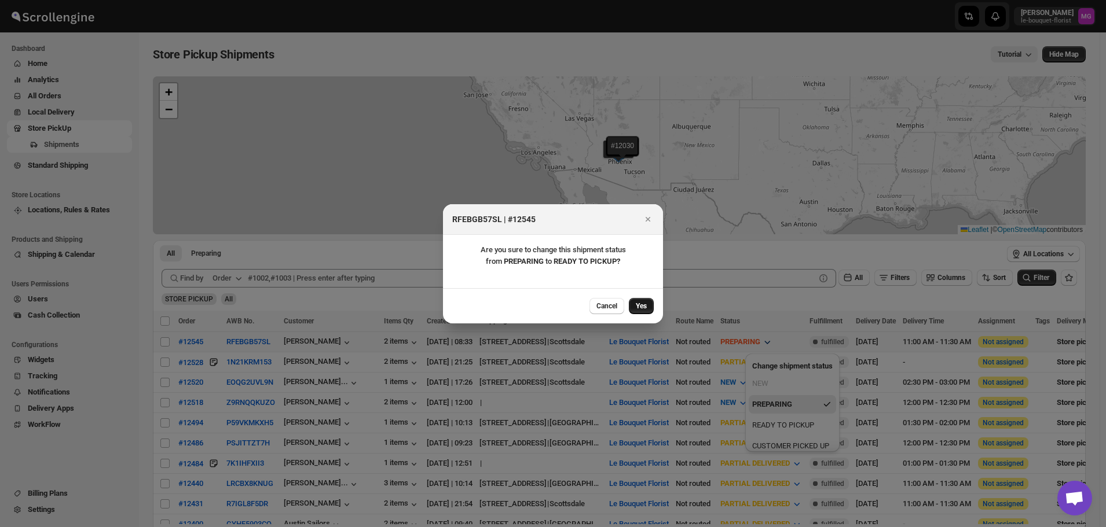
click at [648, 305] on button "Yes" at bounding box center [641, 306] width 25 height 16
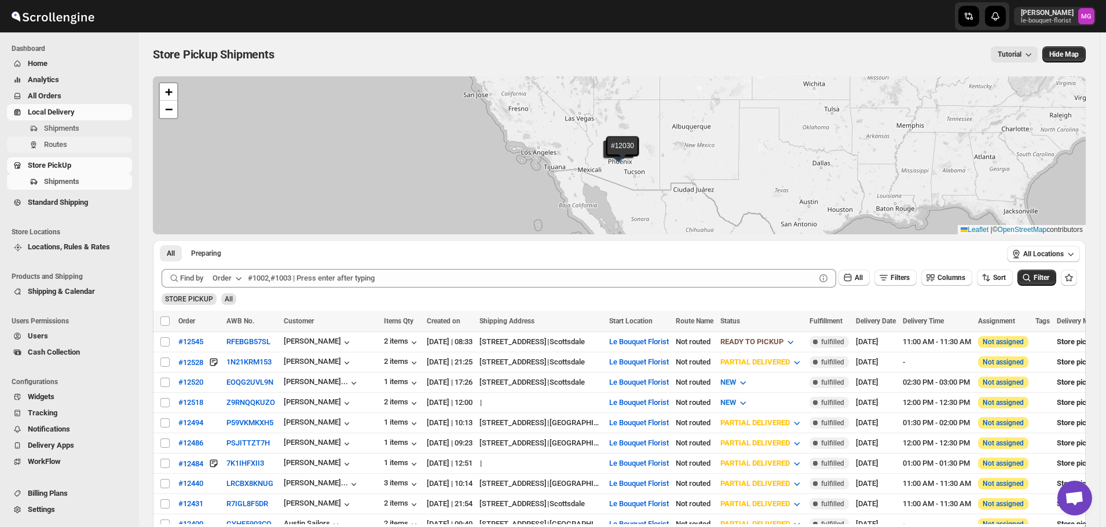
click at [63, 146] on span "Routes" at bounding box center [55, 144] width 23 height 9
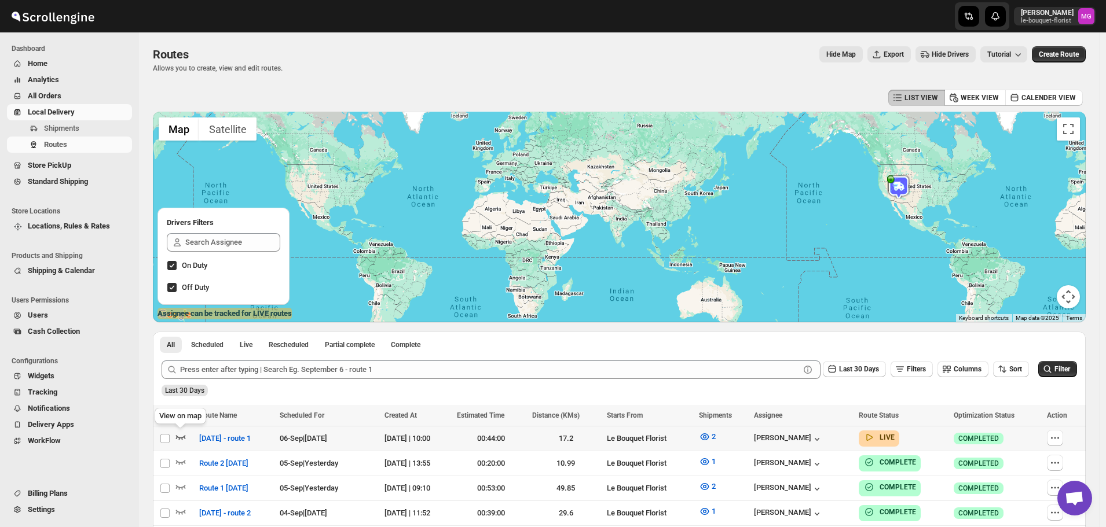
click at [182, 438] on icon "button" at bounding box center [181, 438] width 10 height 5
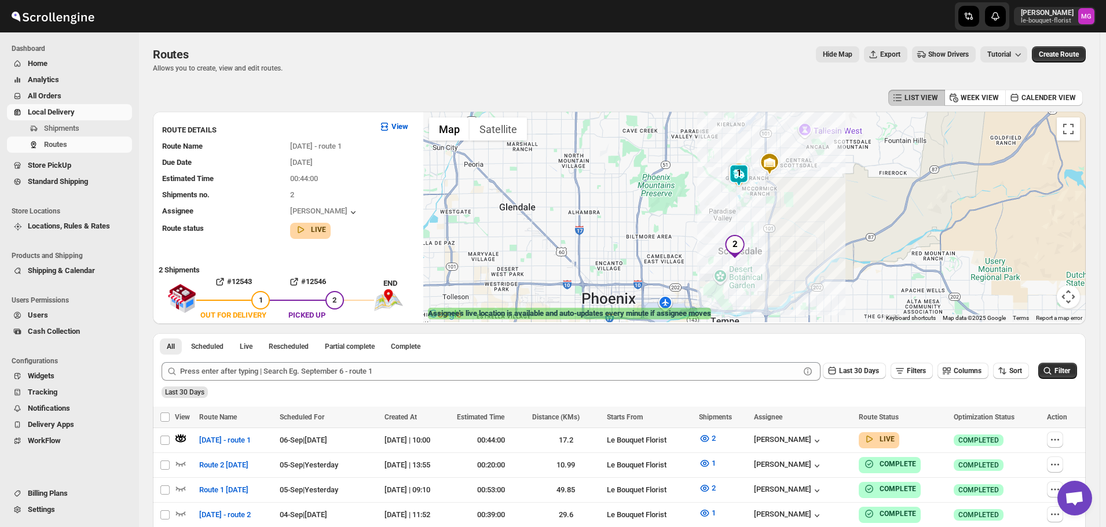
click at [737, 174] on img at bounding box center [738, 175] width 23 height 23
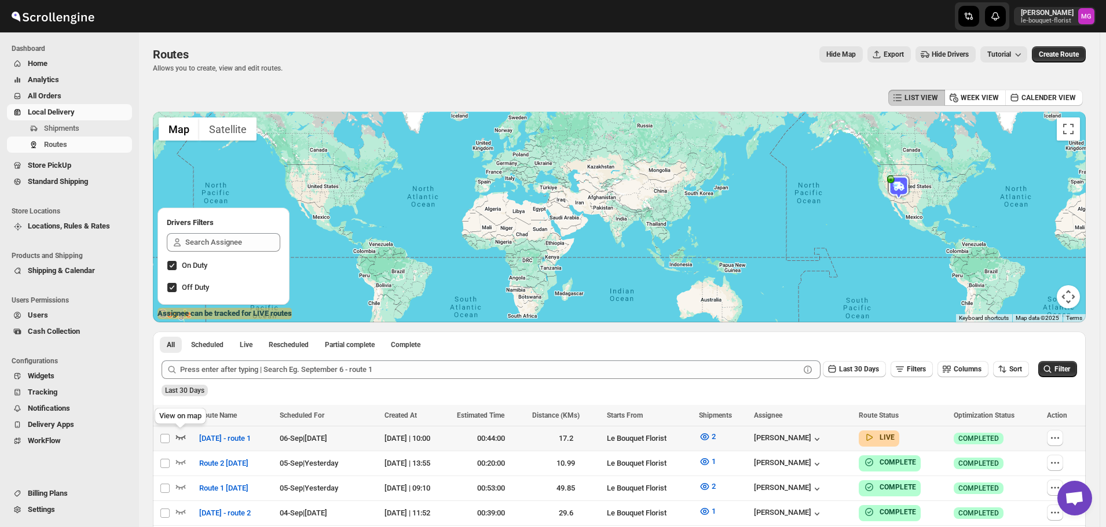
click at [184, 436] on icon "button" at bounding box center [181, 437] width 12 height 12
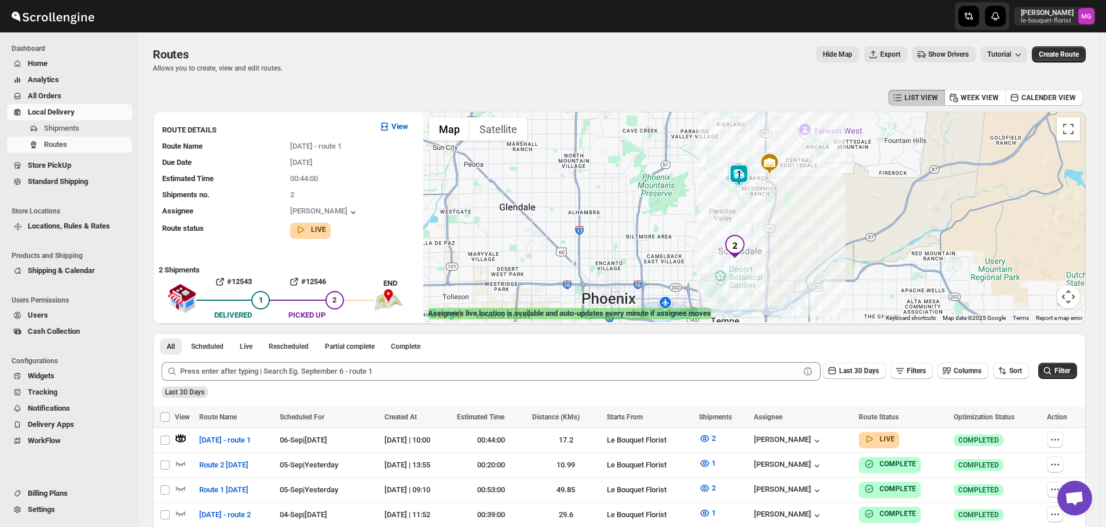
click at [741, 173] on img at bounding box center [738, 175] width 23 height 23
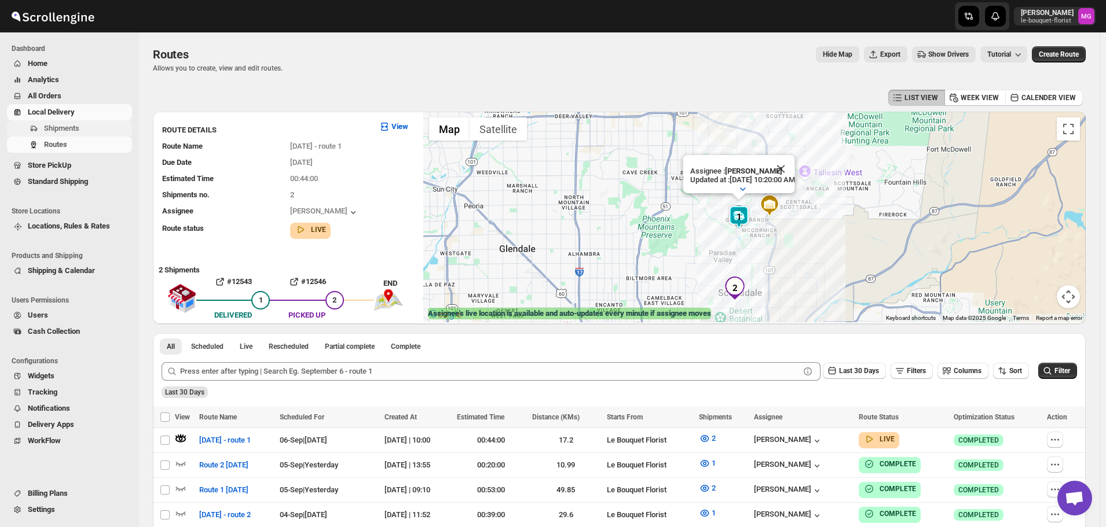
click at [76, 134] on button "Shipments" at bounding box center [69, 128] width 125 height 16
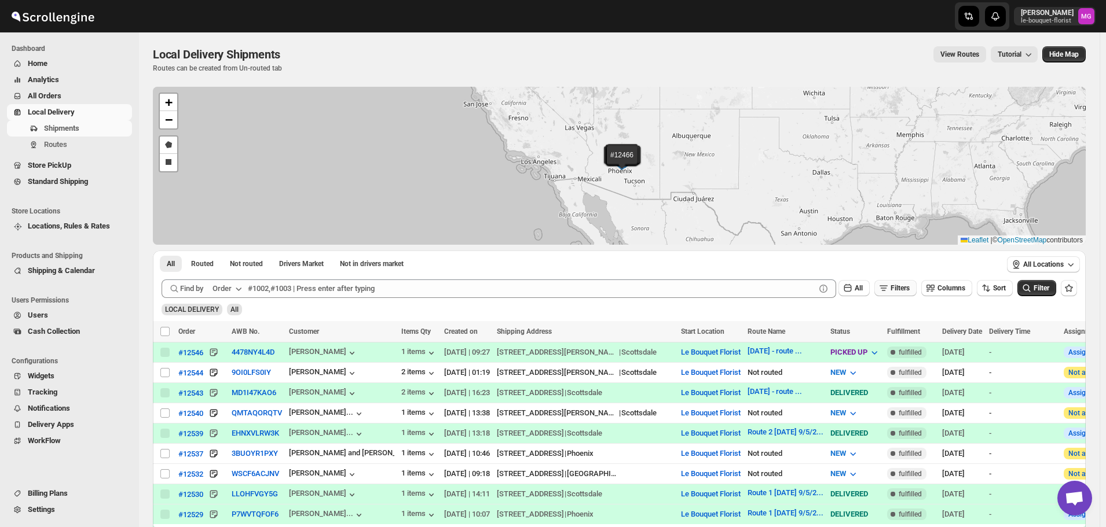
click at [906, 283] on button "Filters" at bounding box center [895, 288] width 42 height 16
click at [907, 329] on button "Add Filter" at bounding box center [900, 334] width 53 height 16
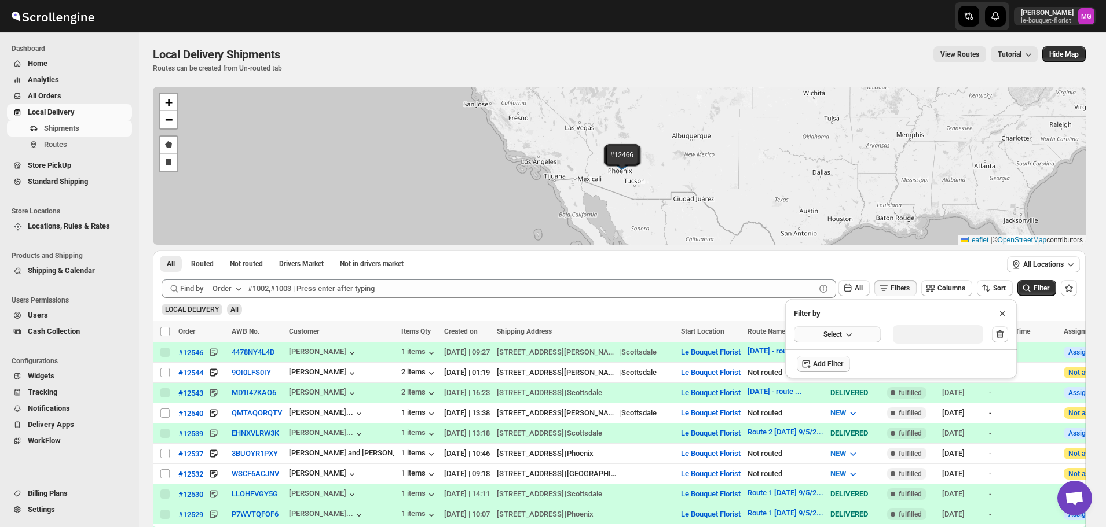
click at [822, 334] on button "Select" at bounding box center [837, 335] width 87 height 16
click at [830, 353] on div "Delivery Date" at bounding box center [822, 359] width 43 height 12
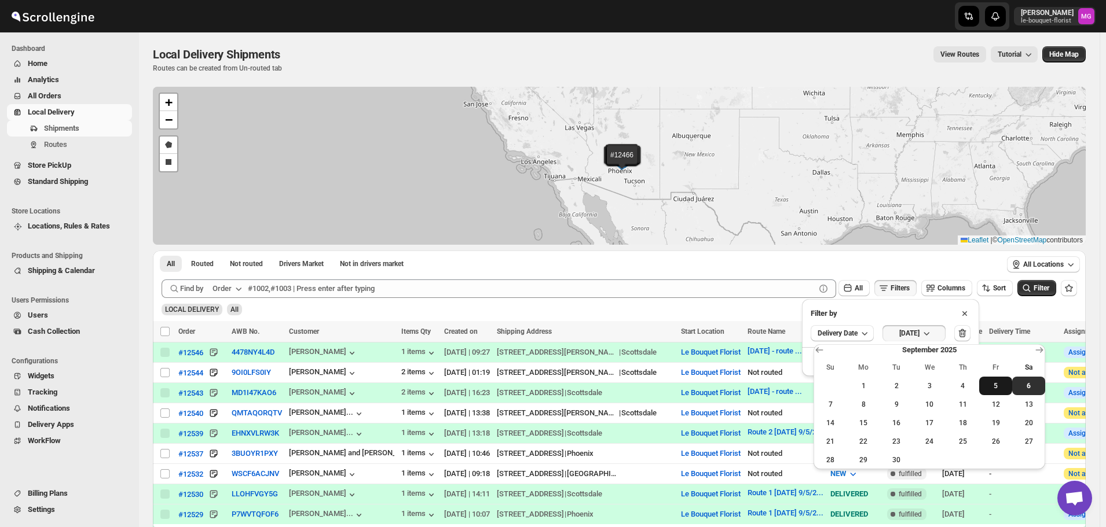
click at [1007, 387] on span "5" at bounding box center [996, 386] width 24 height 9
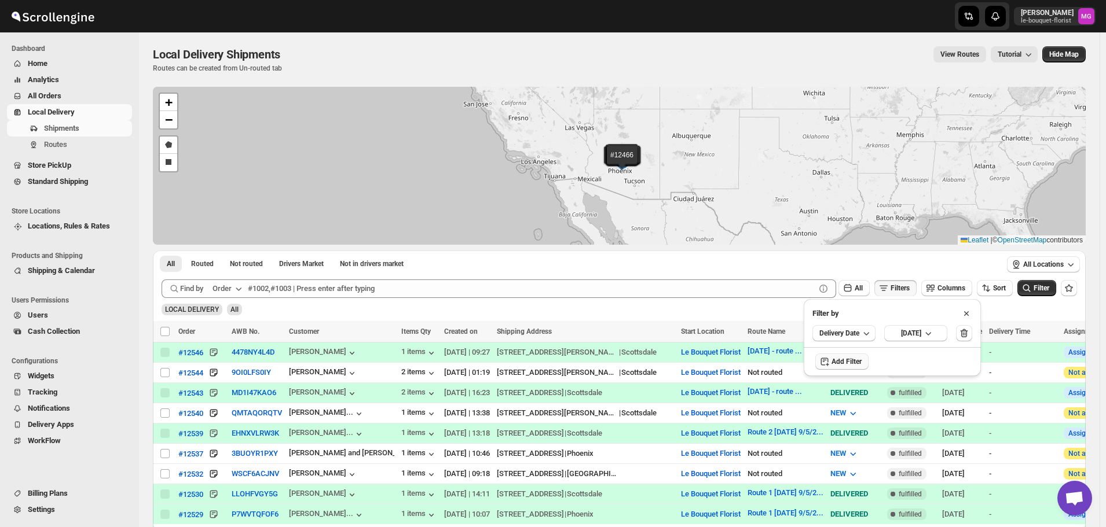
click at [1041, 299] on div "LOCAL DELIVERY All" at bounding box center [617, 305] width 920 height 22
click at [1049, 289] on span "Filter" at bounding box center [1042, 288] width 16 height 8
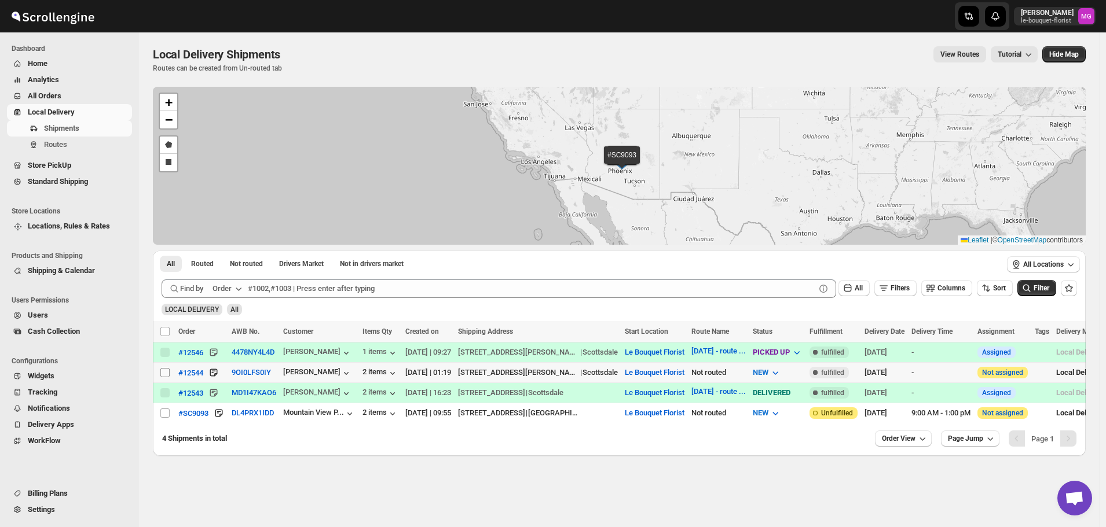
click at [163, 372] on input "Select shipment" at bounding box center [164, 372] width 9 height 9
checkbox input "true"
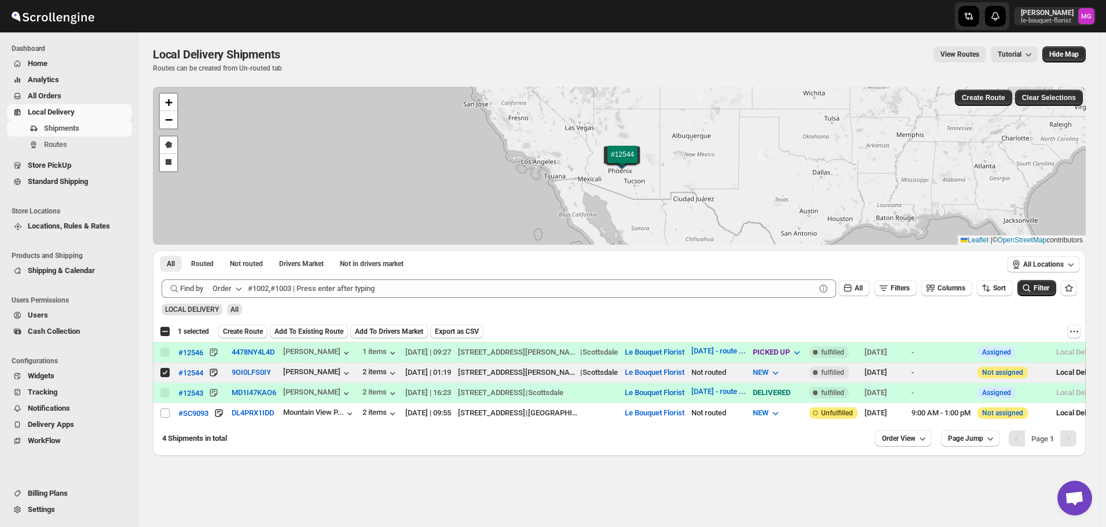
click at [316, 327] on button "Add To Existing Route" at bounding box center [309, 332] width 78 height 14
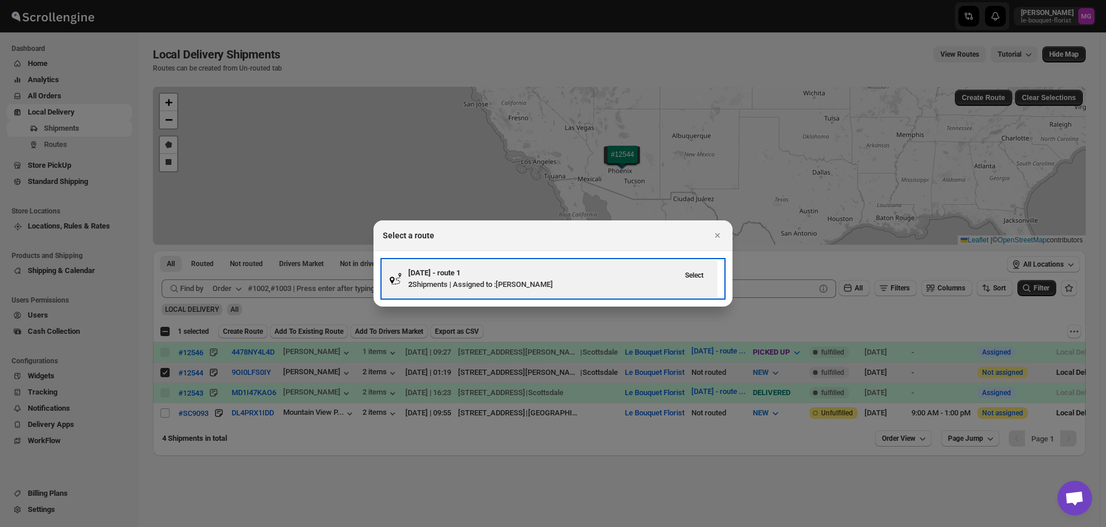
click at [684, 284] on div "Select" at bounding box center [694, 278] width 32 height 23
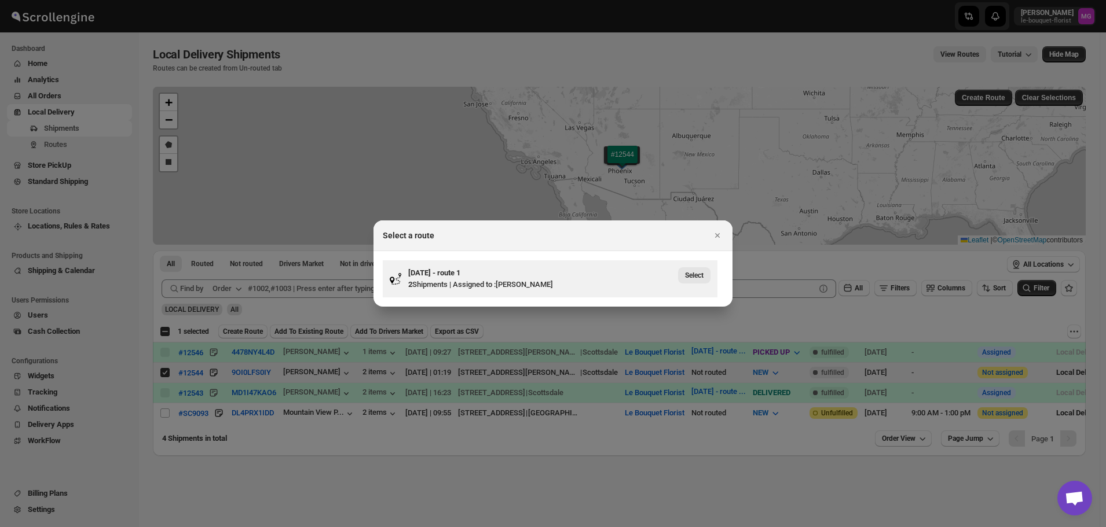
click at [700, 273] on span "Select" at bounding box center [694, 275] width 19 height 9
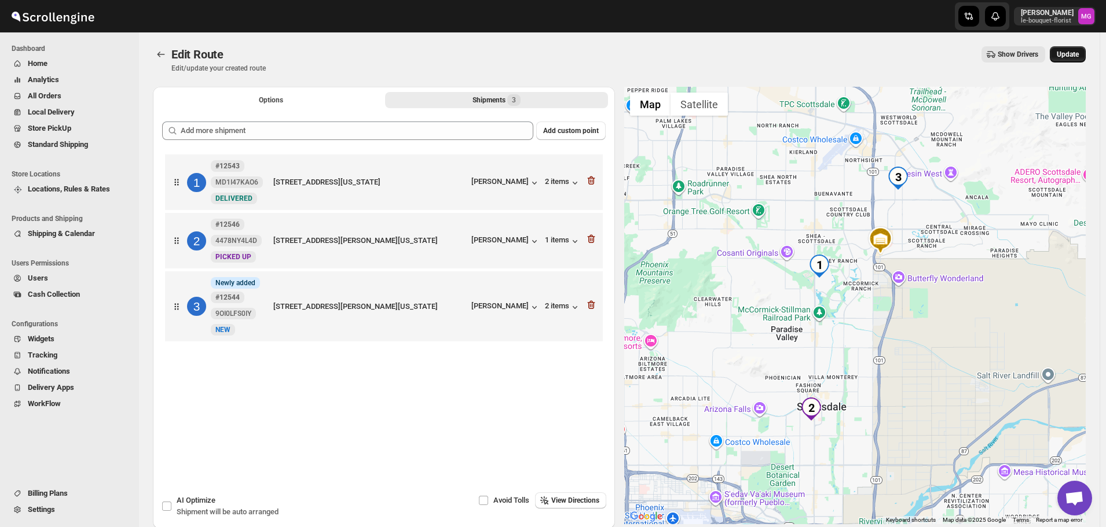
click at [1073, 57] on span "Update" at bounding box center [1068, 54] width 22 height 9
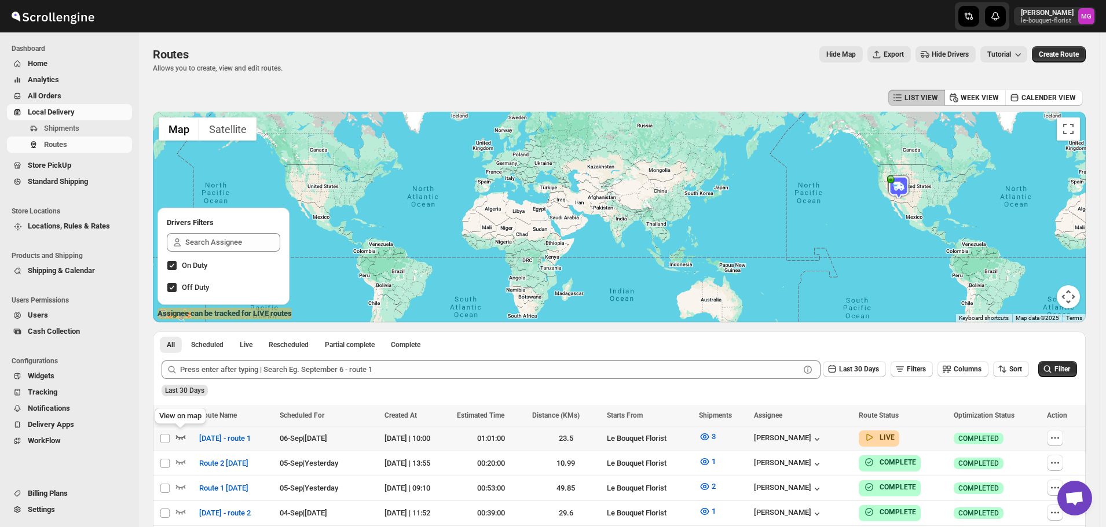
click at [182, 433] on icon "button" at bounding box center [181, 437] width 12 height 12
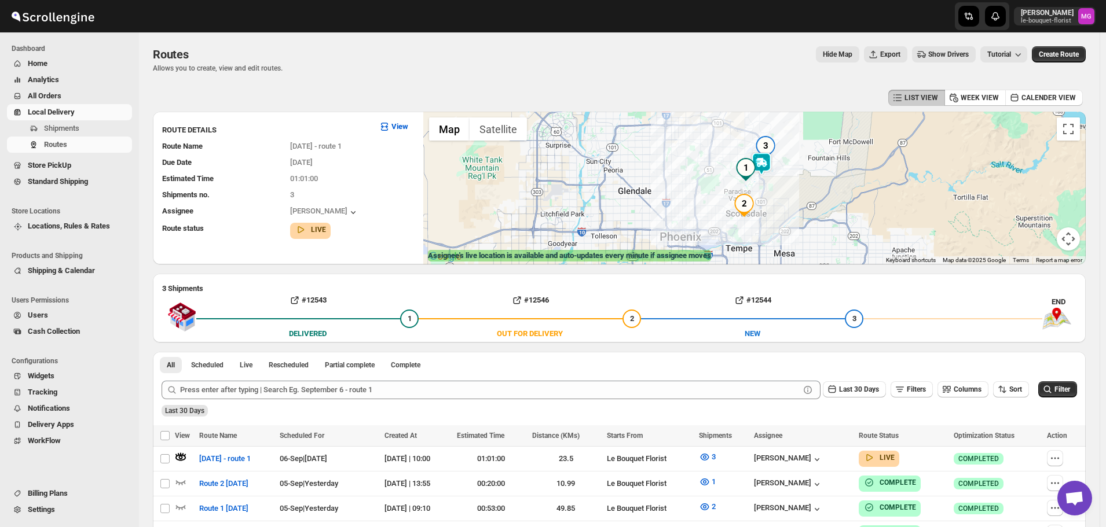
click at [769, 163] on img at bounding box center [761, 163] width 23 height 23
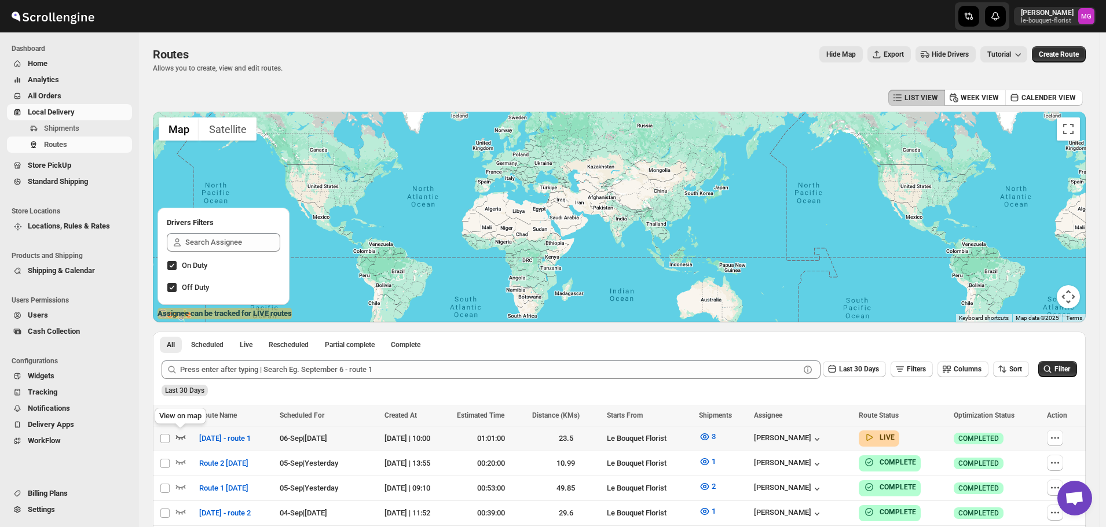
click at [177, 442] on icon "button" at bounding box center [181, 437] width 12 height 12
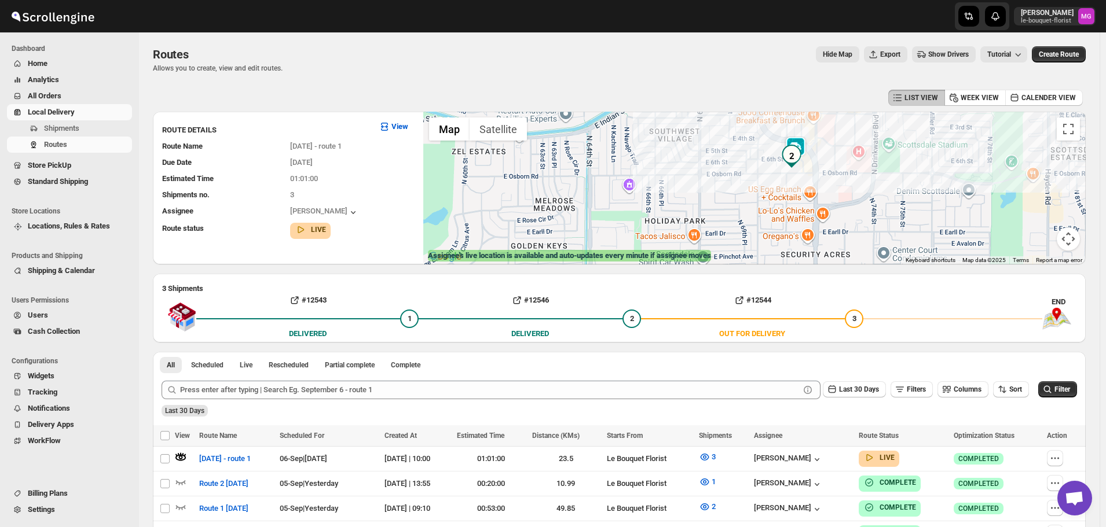
click at [805, 143] on img at bounding box center [795, 148] width 23 height 23
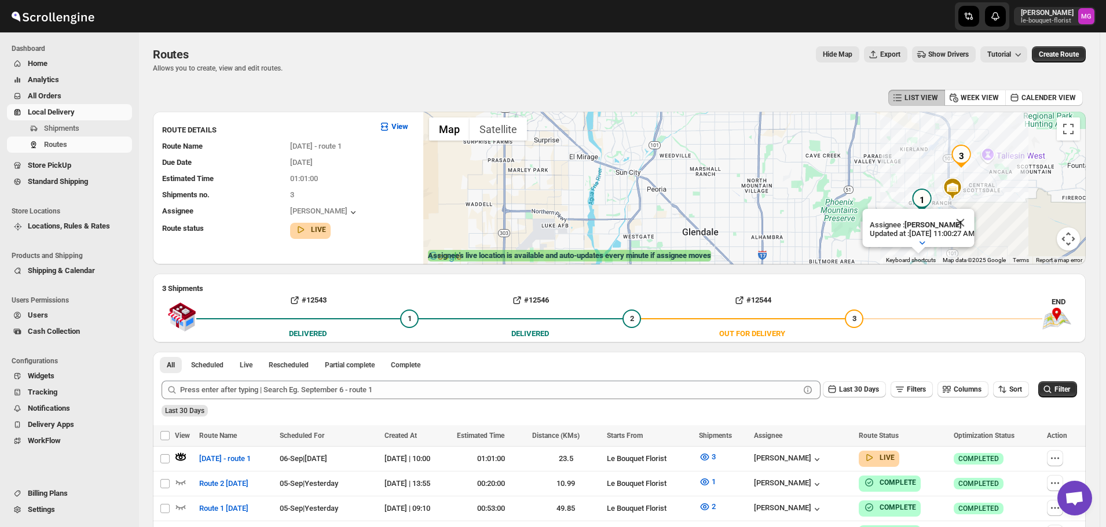
drag, startPoint x: 1064, startPoint y: 200, endPoint x: 1018, endPoint y: 251, distance: 68.9
click at [1018, 251] on div "Assignee : Jennifer Gluth Updated at : 9/6/2025, 11:00:27 AM Duty mode Enabled …" at bounding box center [754, 188] width 662 height 153
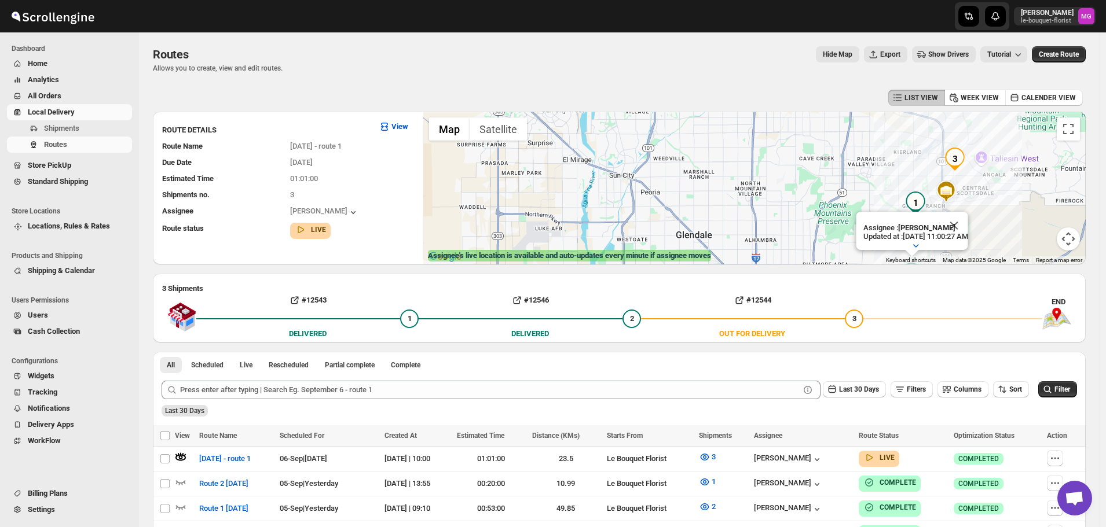
click at [78, 172] on link "Store PickUp" at bounding box center [69, 165] width 125 height 16
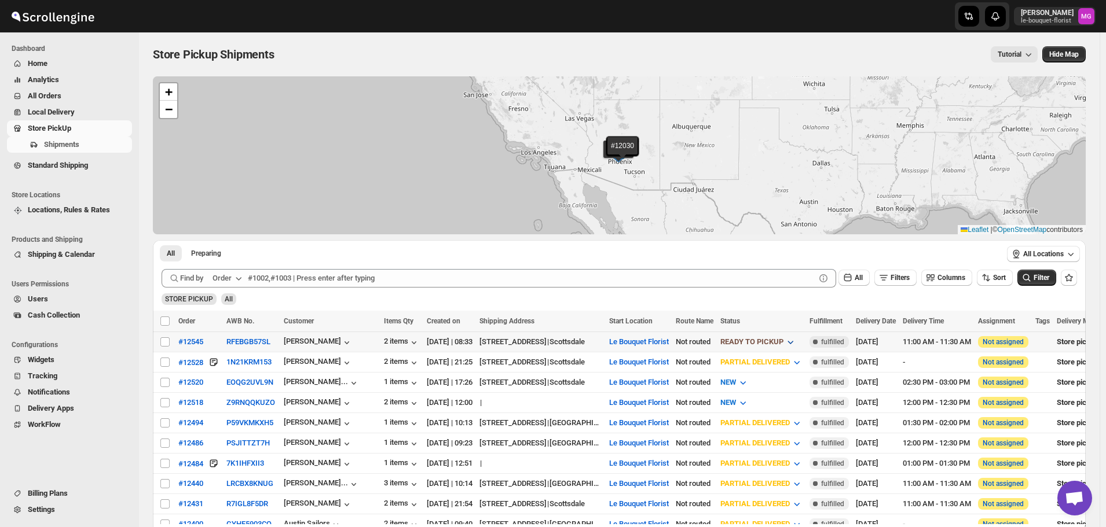
click at [796, 337] on icon "button" at bounding box center [791, 342] width 12 height 12
click at [815, 443] on div "CUSTOMER PICKED UP" at bounding box center [802, 447] width 77 height 12
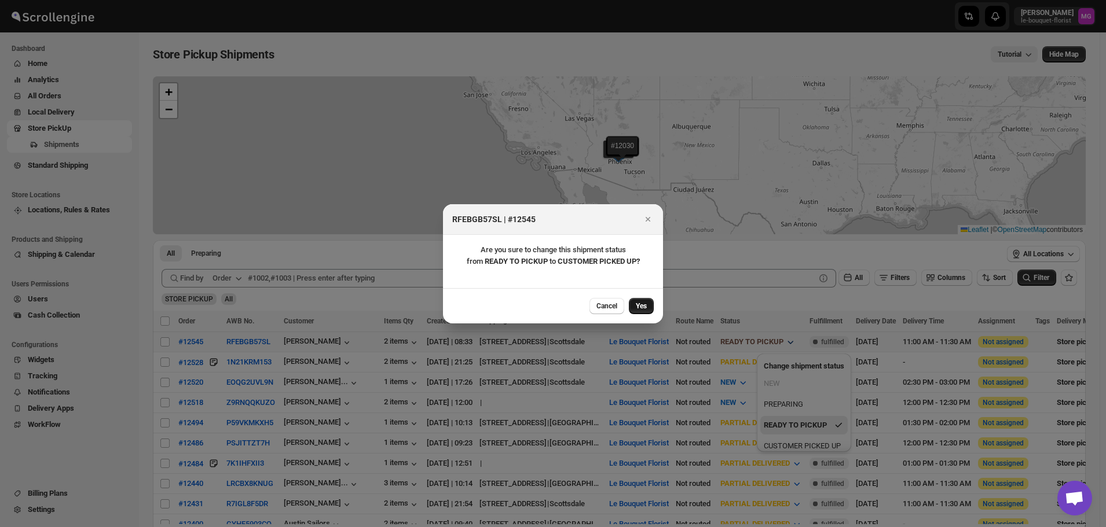
click at [634, 303] on button "Yes" at bounding box center [641, 306] width 25 height 16
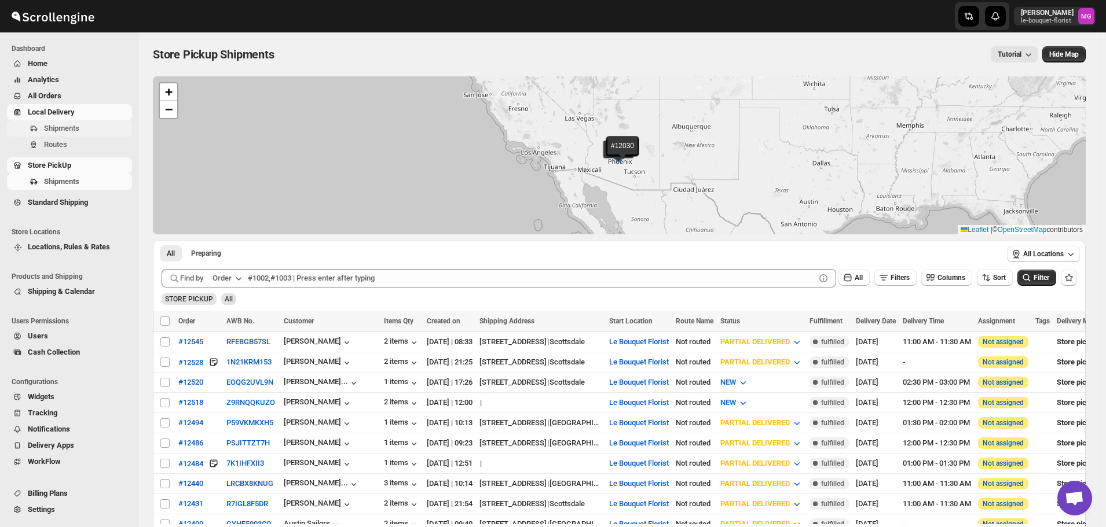
click at [65, 128] on span "Shipments" at bounding box center [61, 128] width 35 height 9
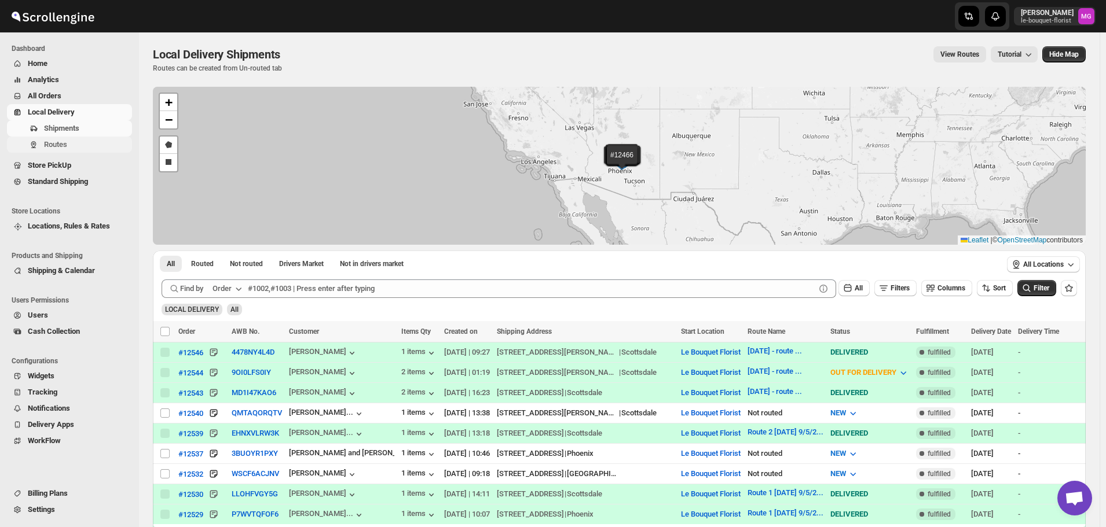
click at [84, 149] on span "Routes" at bounding box center [87, 145] width 86 height 12
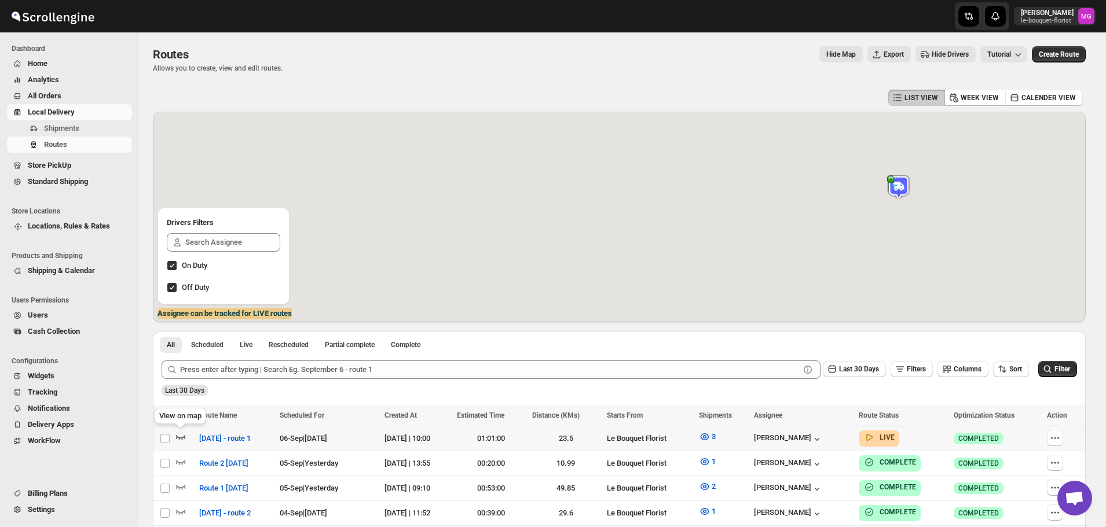
click at [185, 435] on icon "button" at bounding box center [181, 437] width 12 height 12
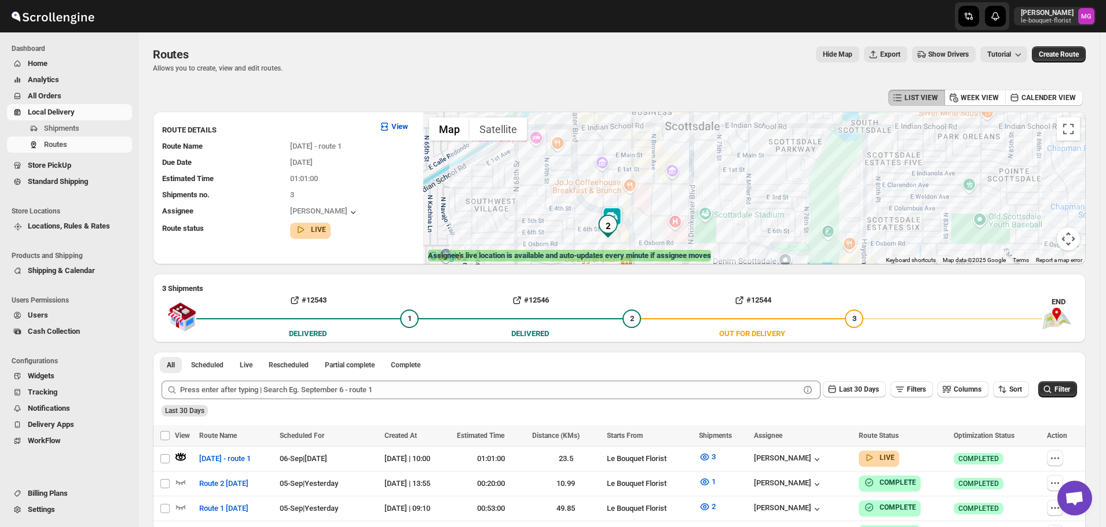
click at [621, 211] on img at bounding box center [611, 218] width 23 height 23
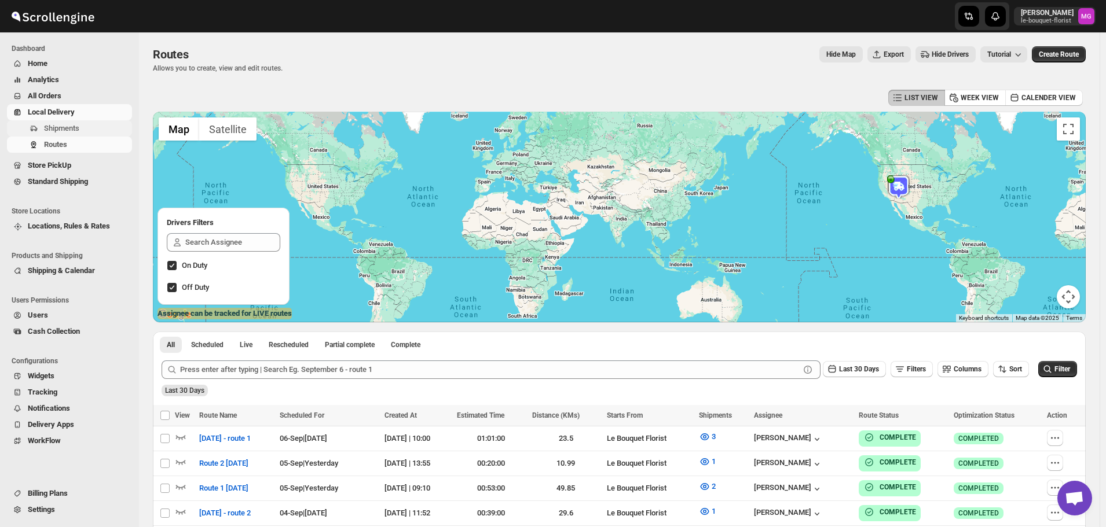
click at [87, 126] on span "Shipments" at bounding box center [87, 129] width 86 height 12
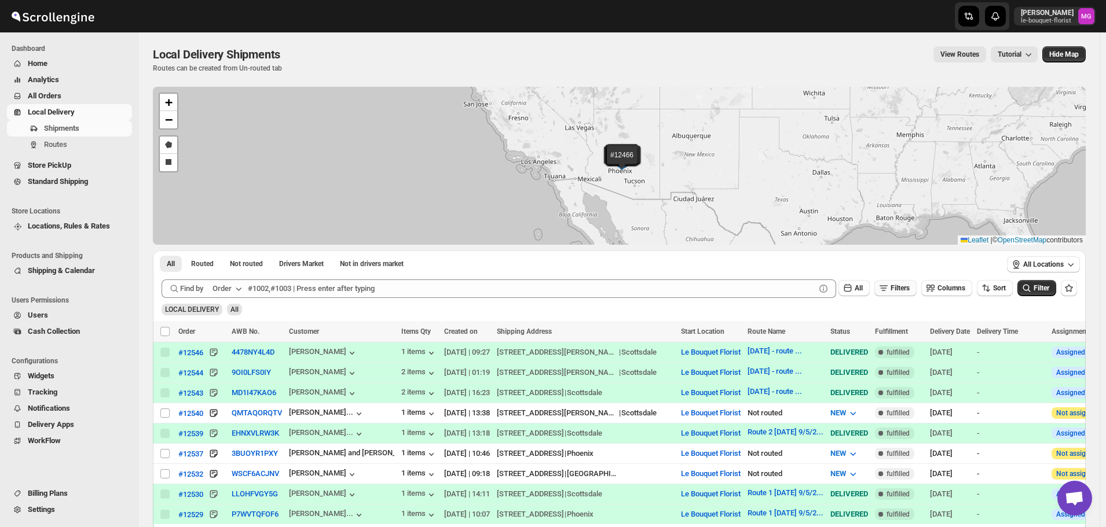
click at [889, 288] on icon "button" at bounding box center [884, 289] width 12 height 12
click at [903, 332] on span "Add Filter" at bounding box center [905, 333] width 30 height 9
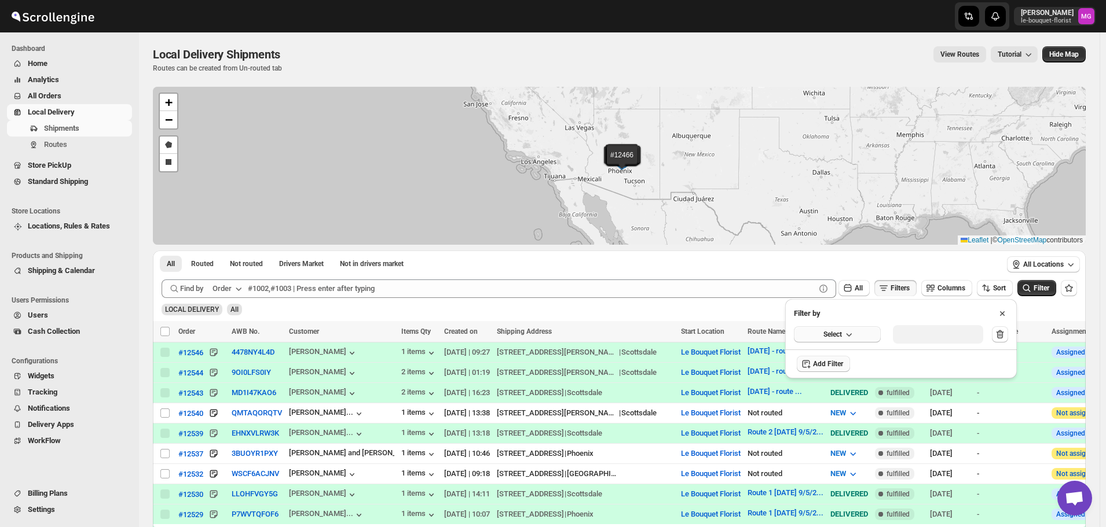
click at [874, 327] on button "Select" at bounding box center [837, 335] width 87 height 16
click at [853, 356] on button "Delivery Date" at bounding box center [837, 358] width 80 height 19
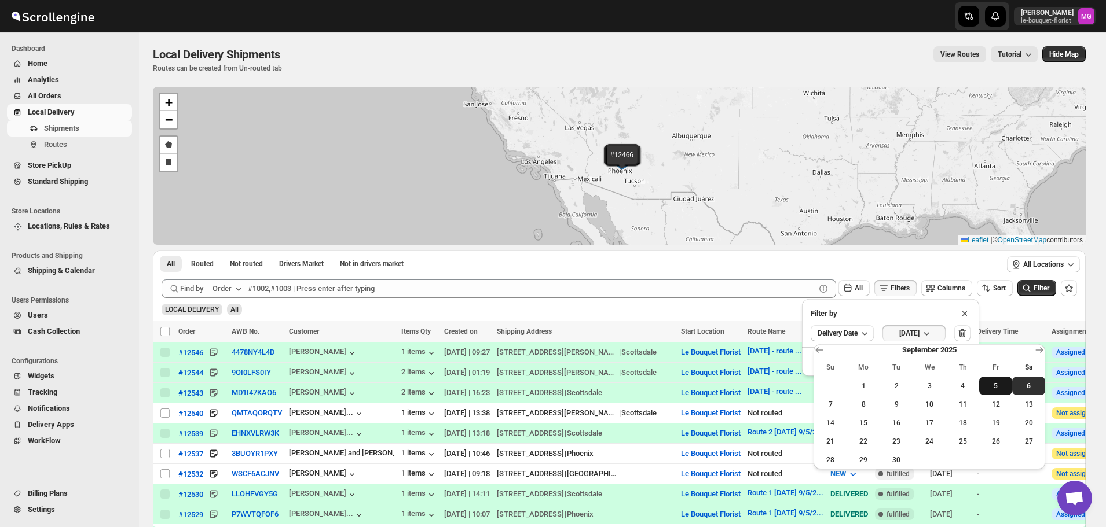
click at [990, 387] on span "5" at bounding box center [996, 386] width 24 height 9
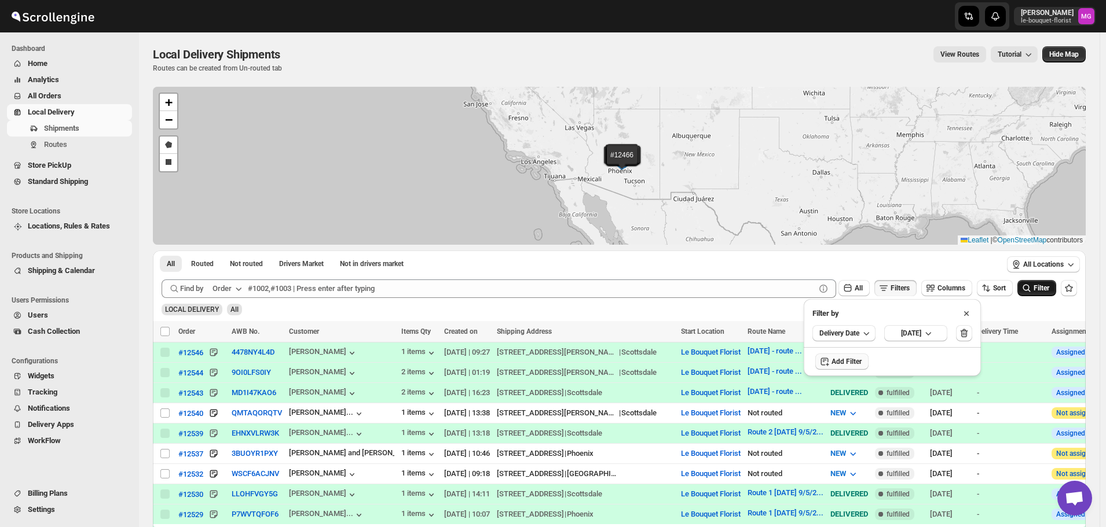
click at [1043, 296] on button "Filter" at bounding box center [1036, 288] width 39 height 16
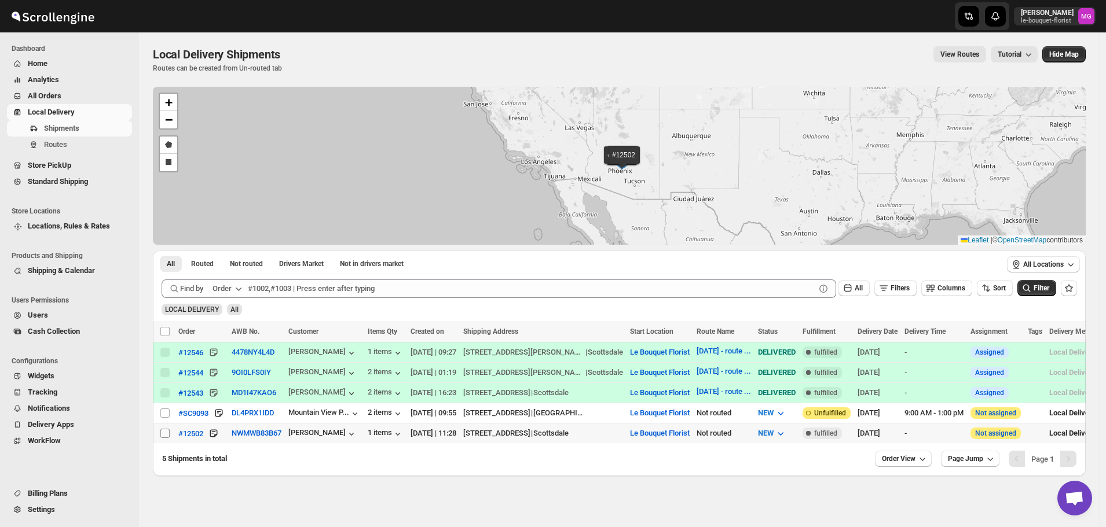
click at [167, 431] on input "Select shipment" at bounding box center [164, 433] width 9 height 9
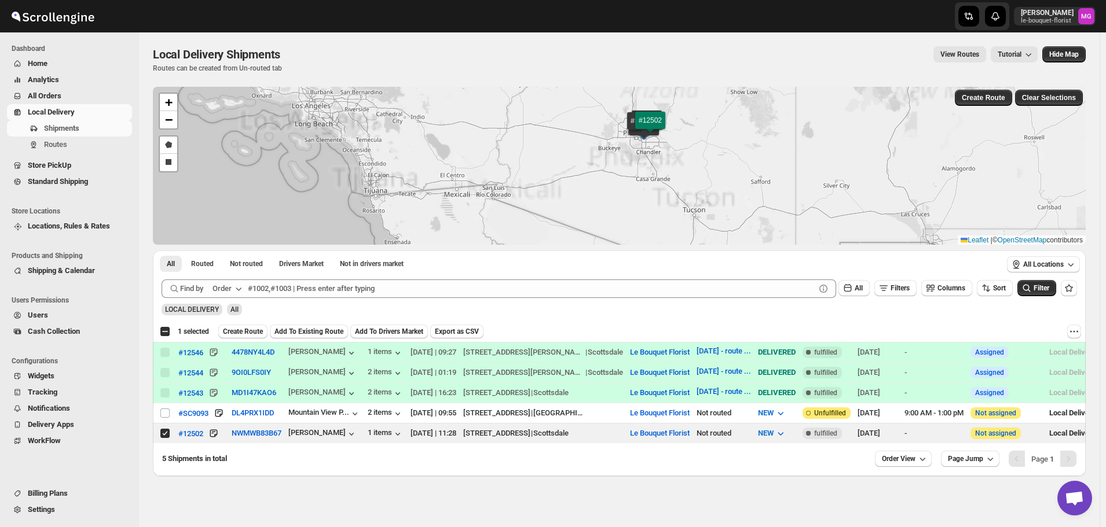
drag, startPoint x: 679, startPoint y: 155, endPoint x: 664, endPoint y: 178, distance: 27.6
click at [684, 174] on div "#12546 #12544 #12543 #SC9093 #12502 + − Draw a polygon Draw a rectangle Leaflet…" at bounding box center [619, 166] width 933 height 158
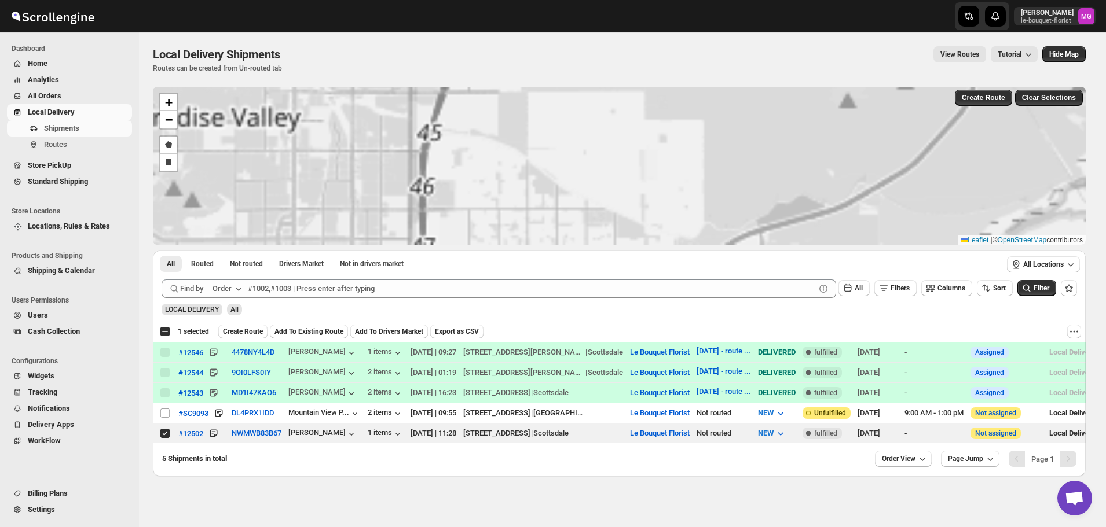
drag, startPoint x: 666, startPoint y: 139, endPoint x: 691, endPoint y: 244, distance: 107.7
click at [692, 244] on div "#12546 #12544 #12543 #SC9093 #12502 + − Draw a polygon Draw a rectangle Leaflet…" at bounding box center [619, 166] width 933 height 158
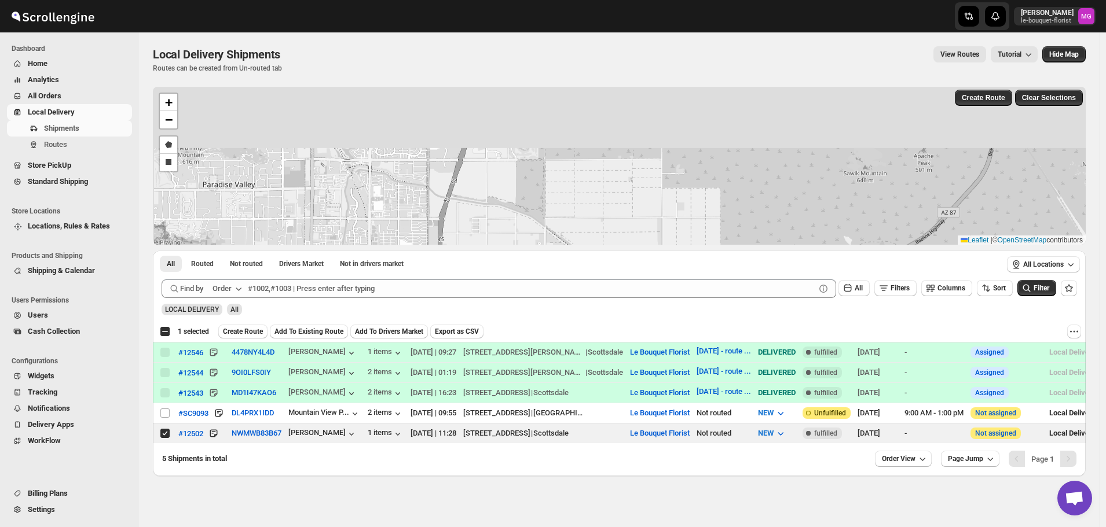
drag, startPoint x: 659, startPoint y: 121, endPoint x: 672, endPoint y: 179, distance: 59.4
click at [672, 177] on div "#12546 #12544 #12543 #SC9093 #12502 + − Draw a polygon Draw a rectangle Leaflet…" at bounding box center [619, 166] width 933 height 158
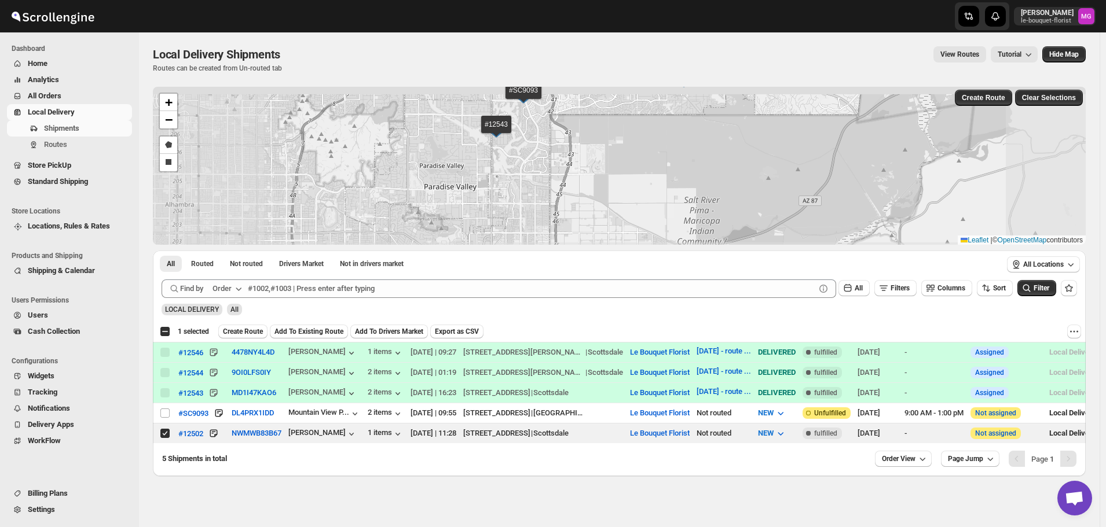
drag, startPoint x: 686, startPoint y: 132, endPoint x: 689, endPoint y: 221, distance: 89.2
click at [688, 221] on div "#12546 #12544 #12543 #SC9093 #12502 + − Draw a polygon Draw a rectangle Leaflet…" at bounding box center [619, 166] width 933 height 158
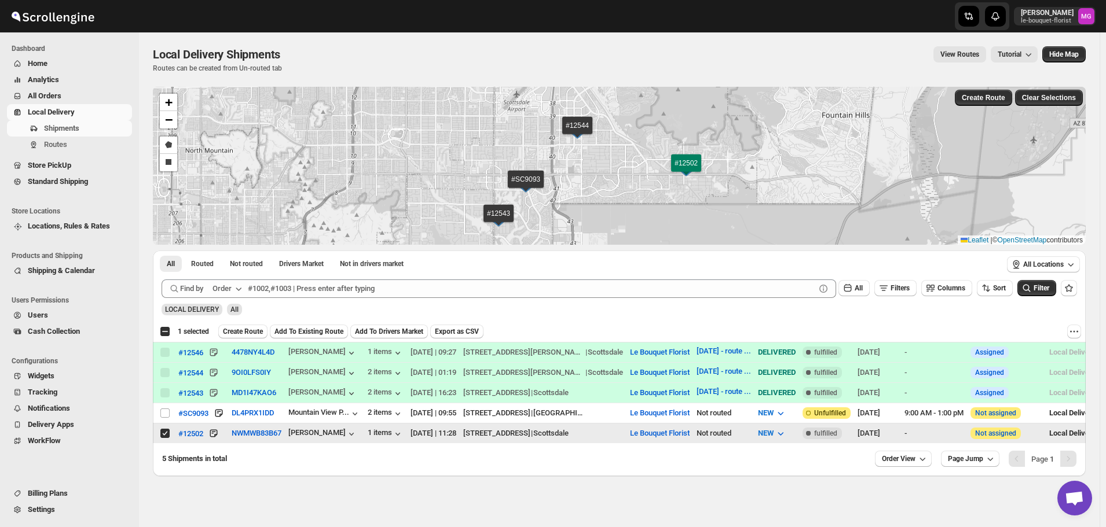
click at [165, 433] on input "Select shipment" at bounding box center [164, 433] width 9 height 9
checkbox input "false"
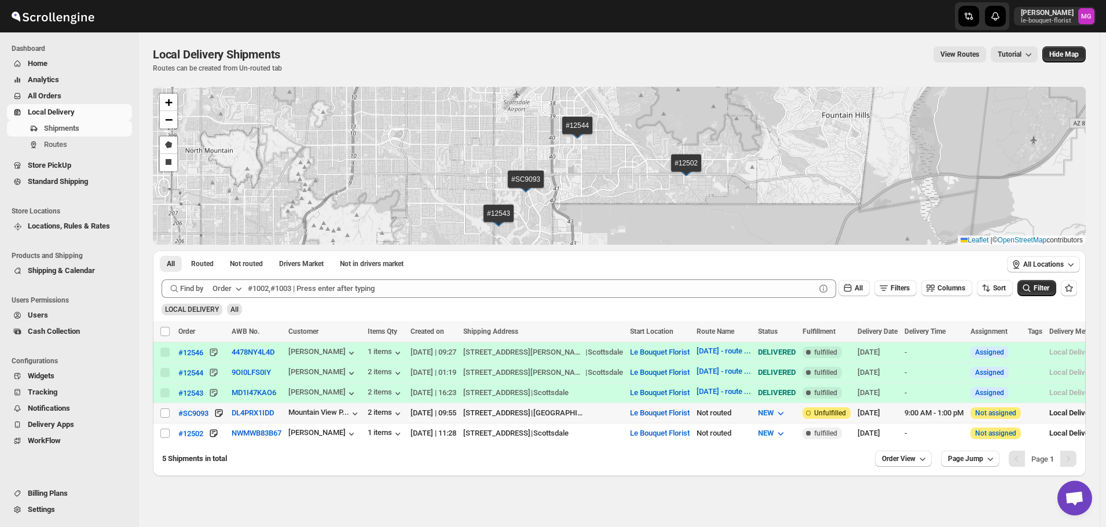
click at [170, 413] on div "Select shipment" at bounding box center [166, 413] width 12 height 10
checkbox input "true"
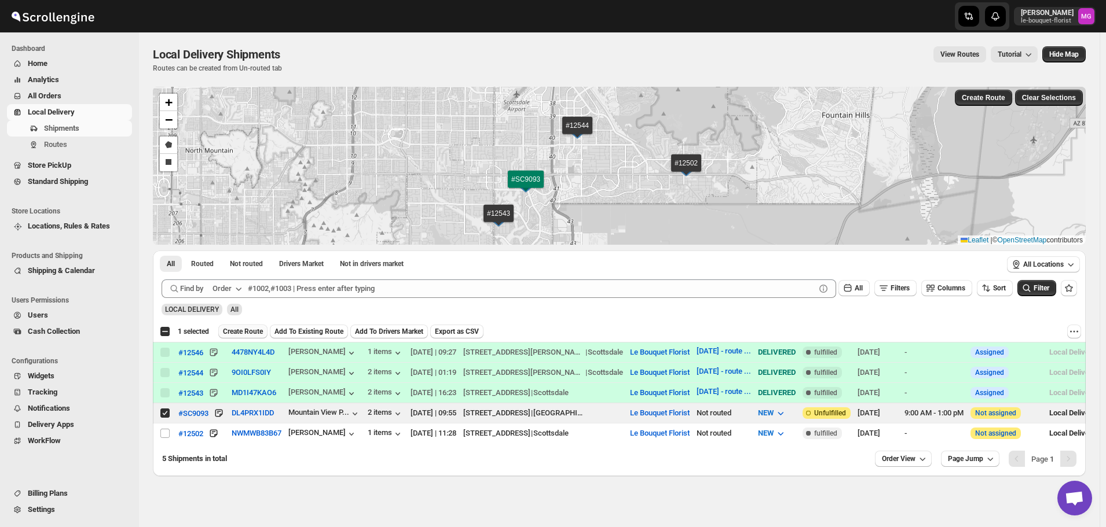
click at [254, 334] on span "Create Route" at bounding box center [243, 331] width 40 height 9
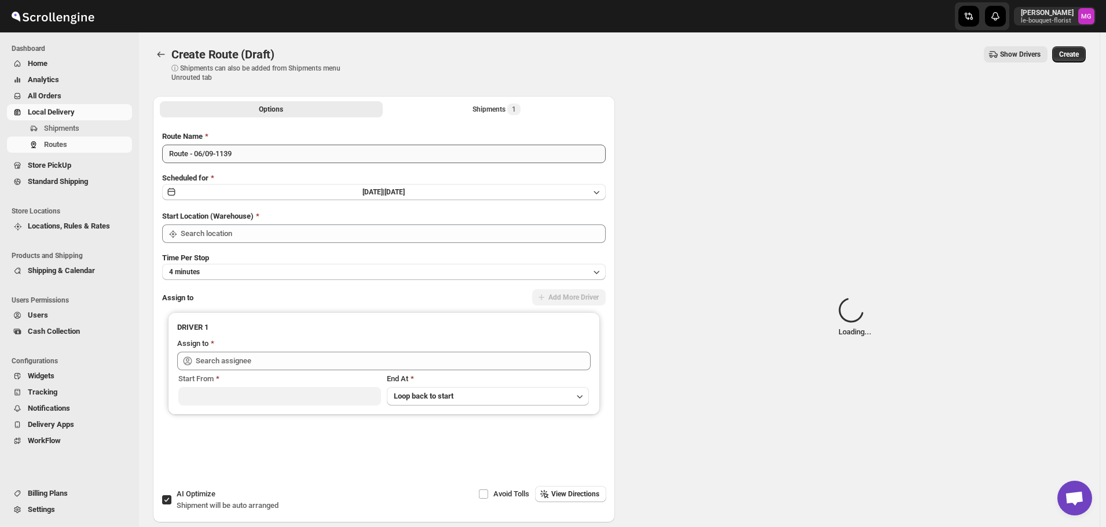
type input "Le Bouquet Florist"
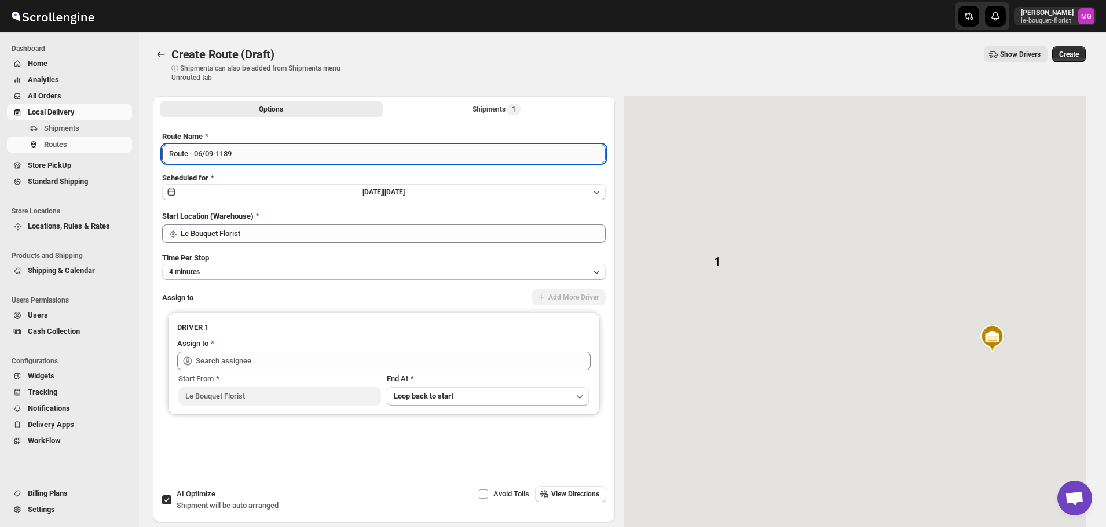
click at [241, 146] on input "Route - 06/09-1139" at bounding box center [384, 154] width 444 height 19
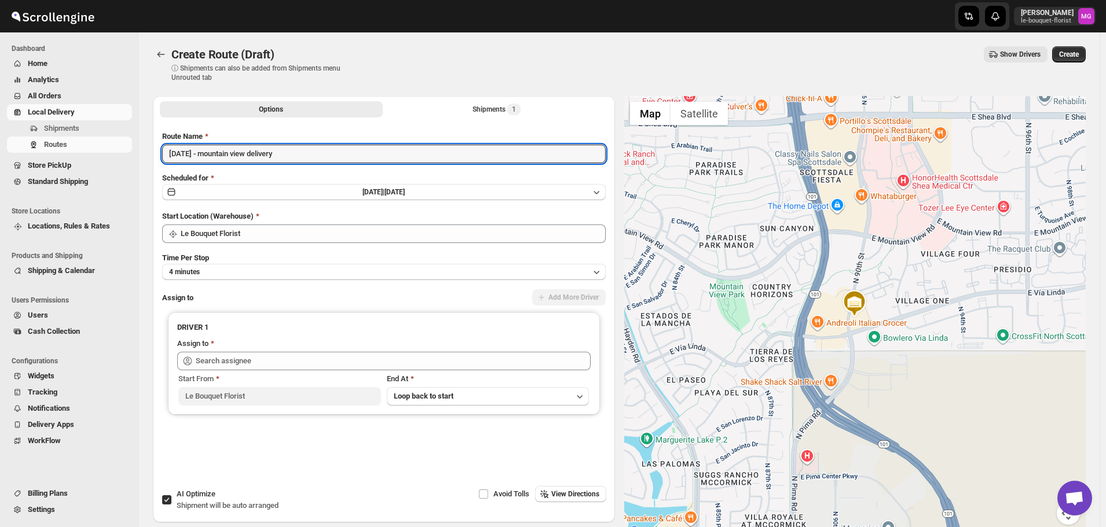
type input "[DATE] - mountain view delivery"
click at [212, 491] on span "AI Optimize" at bounding box center [196, 494] width 39 height 9
click at [171, 496] on input "AI Optimize Shipment will be auto arranged" at bounding box center [166, 500] width 9 height 9
checkbox input "false"
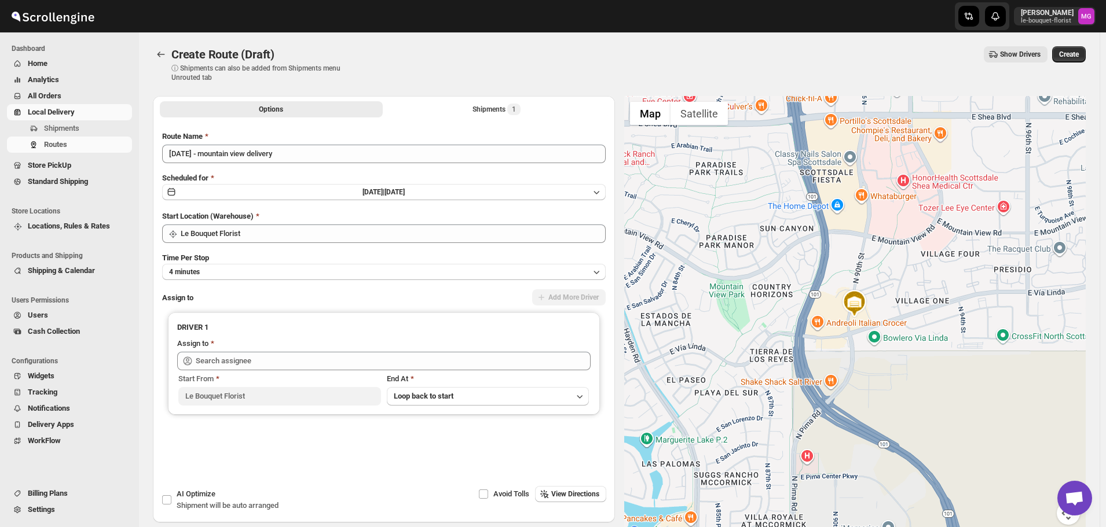
drag, startPoint x: 970, startPoint y: 255, endPoint x: 1111, endPoint y: 255, distance: 140.7
click at [1105, 255] on html "Skip to content Melody Gluth le-bouquet-florist MG Dashboard Home Analytics All…" at bounding box center [553, 263] width 1106 height 527
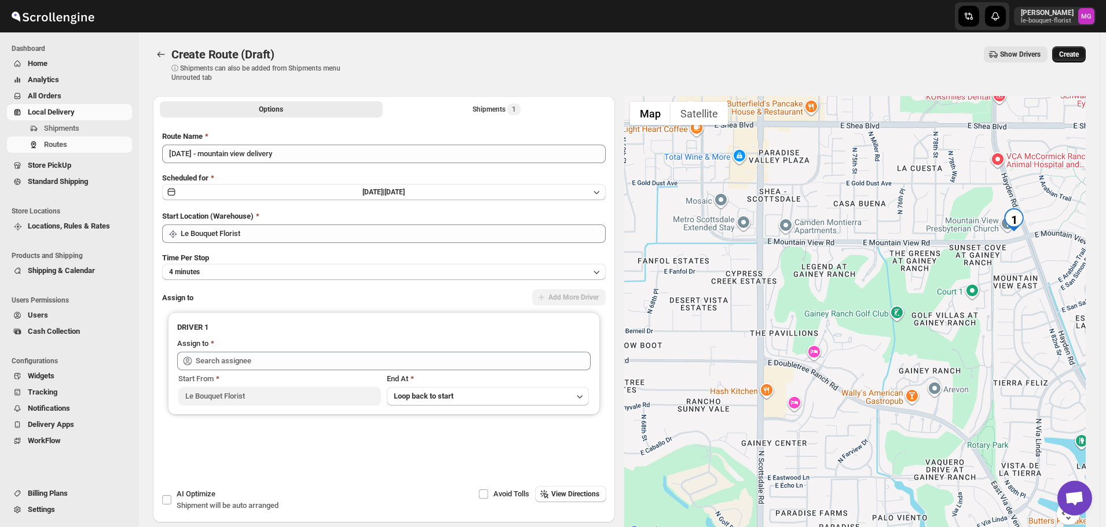
click at [1079, 61] on button "Create" at bounding box center [1069, 54] width 34 height 16
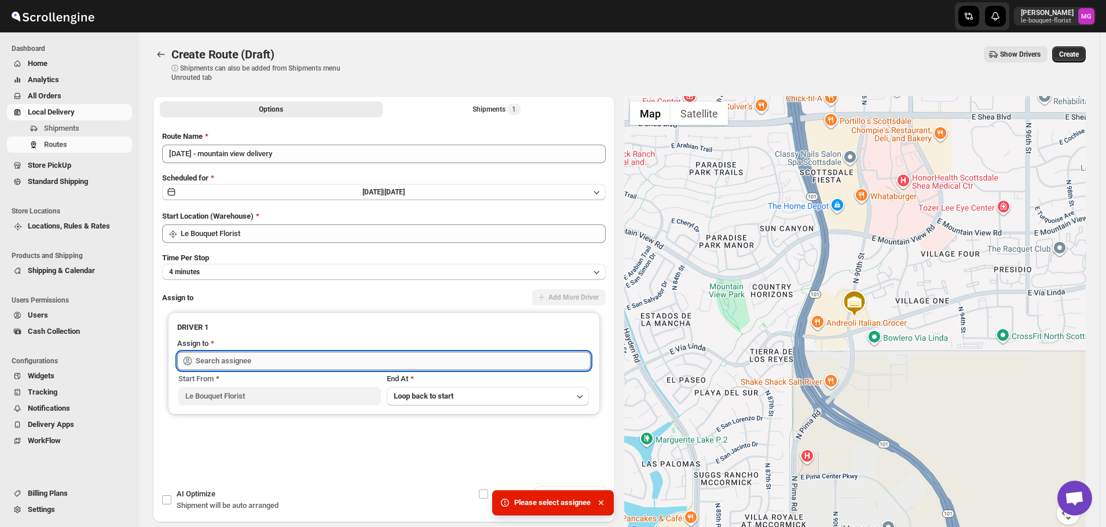
click at [224, 353] on input "text" at bounding box center [393, 361] width 395 height 19
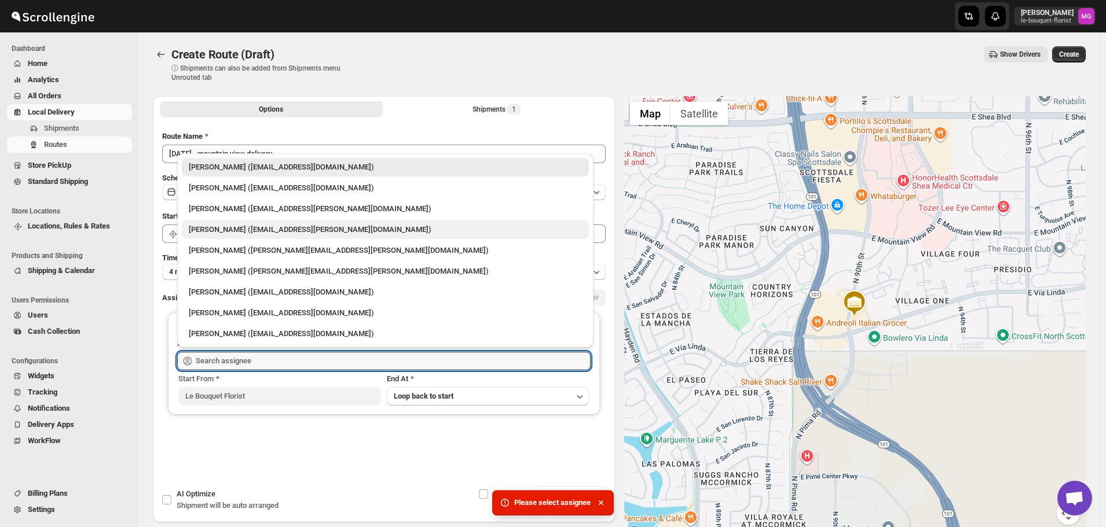
click at [221, 235] on div "Jennifer Gluth (jemfer@cox.net)" at bounding box center [385, 230] width 393 height 12
type input "Jennifer Gluth (jemfer@cox.net)"
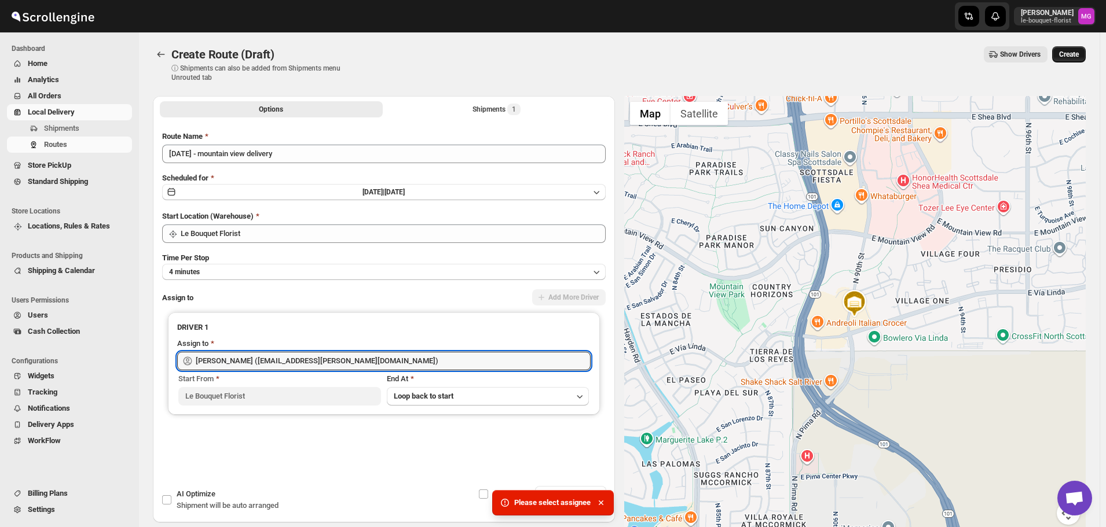
click at [1073, 53] on span "Create" at bounding box center [1069, 54] width 20 height 9
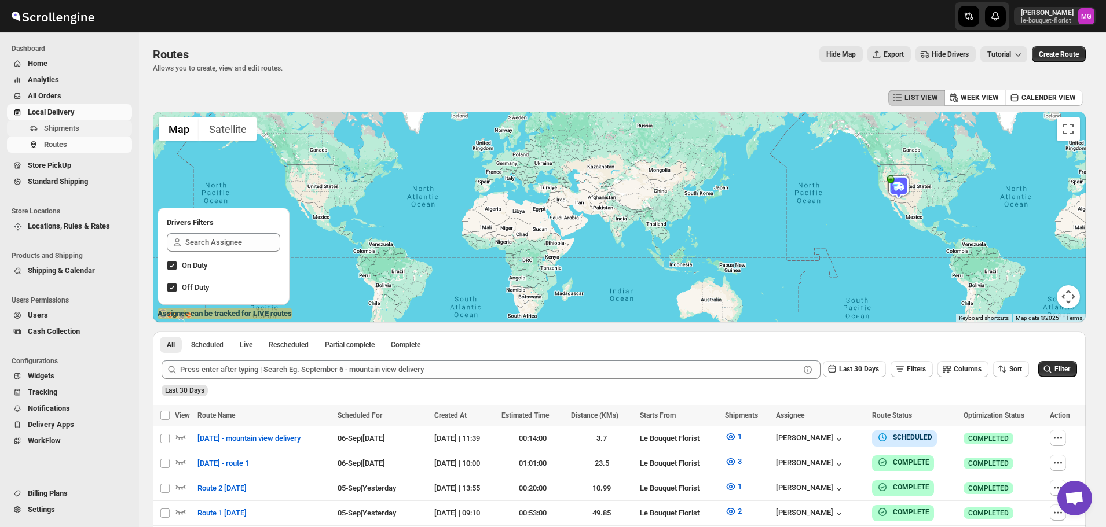
click at [54, 126] on span "Shipments" at bounding box center [61, 128] width 35 height 9
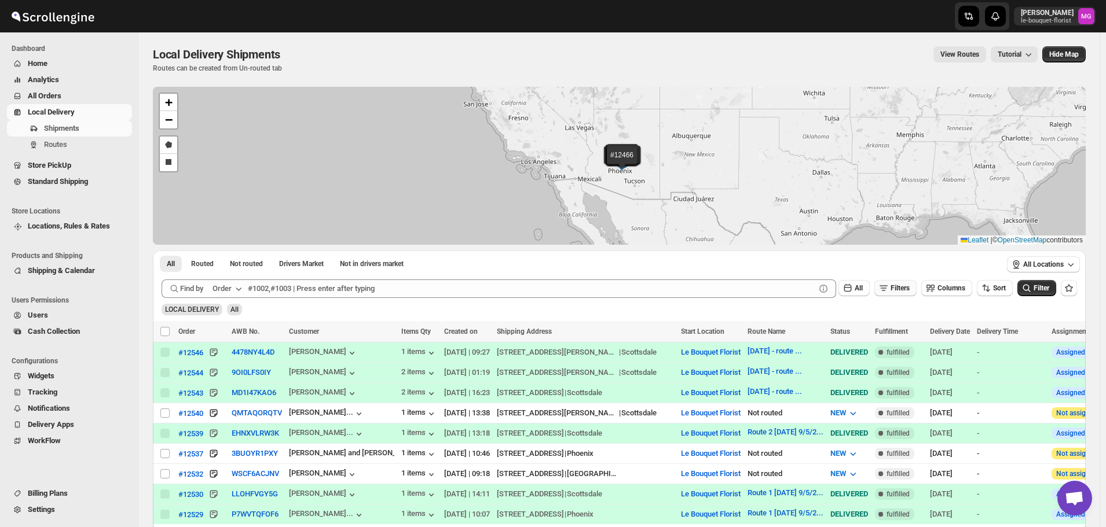
click at [889, 287] on icon "button" at bounding box center [884, 289] width 12 height 12
click at [889, 328] on icon "button" at bounding box center [883, 334] width 12 height 12
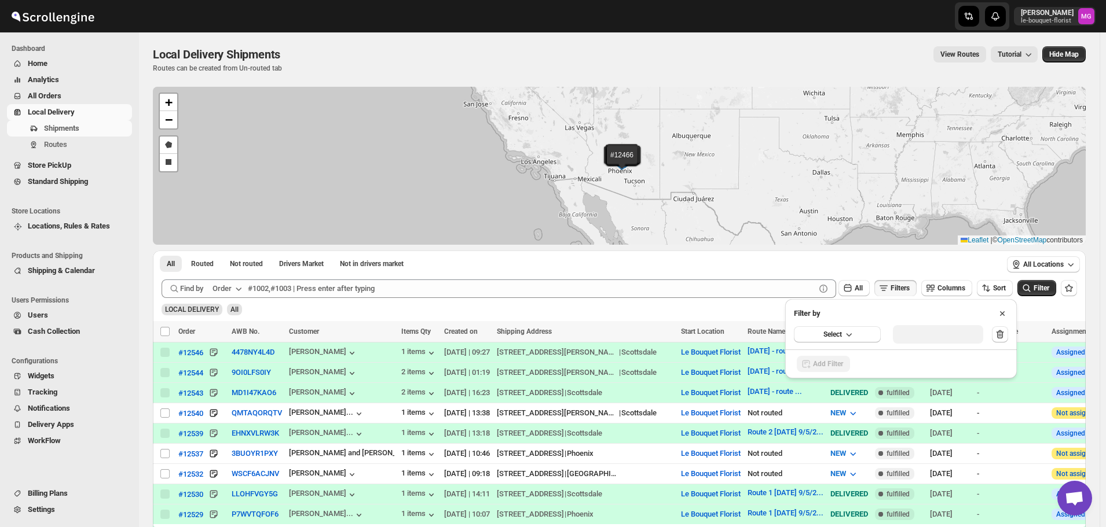
click at [869, 343] on div "Select" at bounding box center [901, 335] width 232 height 30
click at [857, 327] on button "Select" at bounding box center [837, 335] width 87 height 16
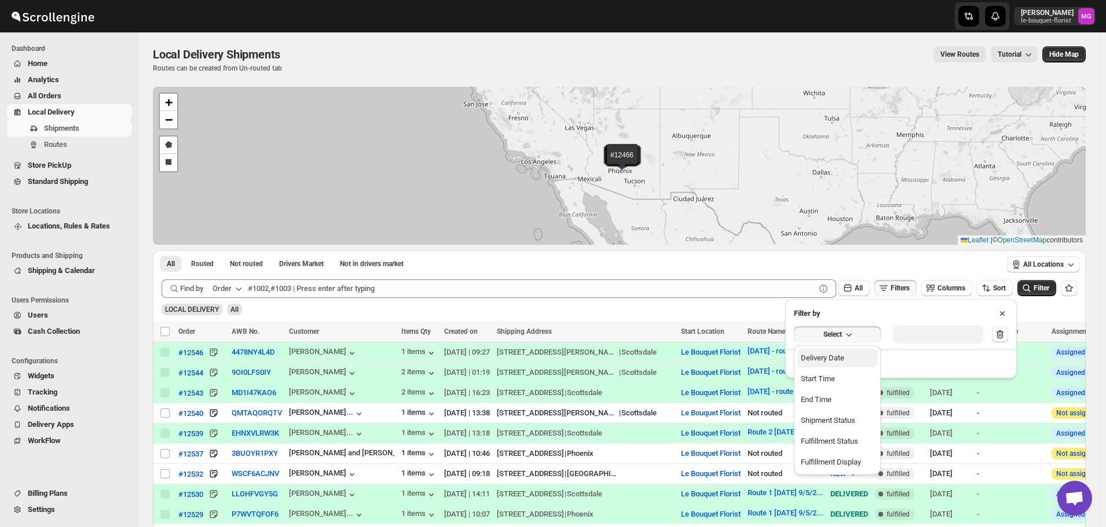
click at [862, 360] on button "Delivery Date" at bounding box center [837, 358] width 80 height 19
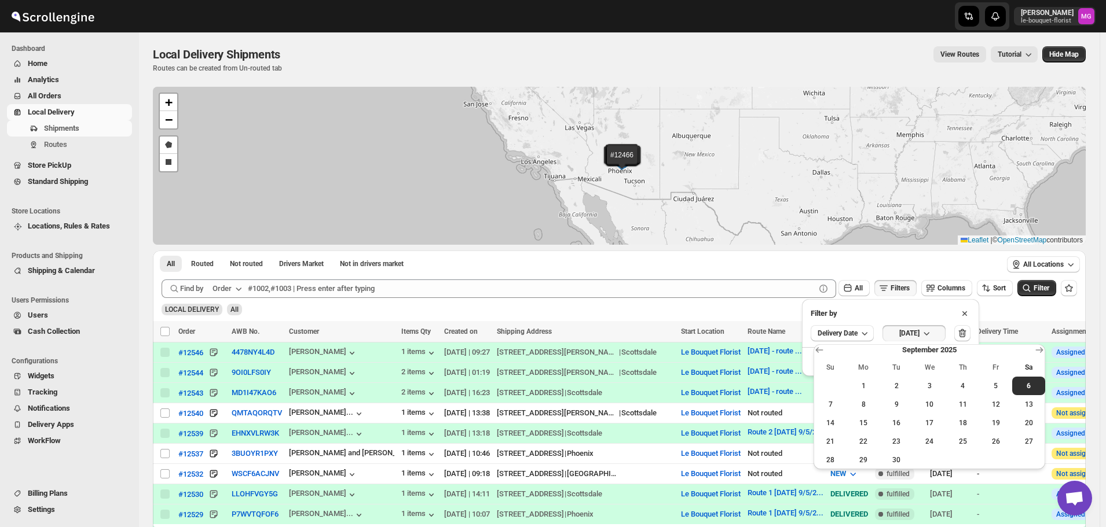
click at [983, 390] on button "5" at bounding box center [995, 386] width 33 height 19
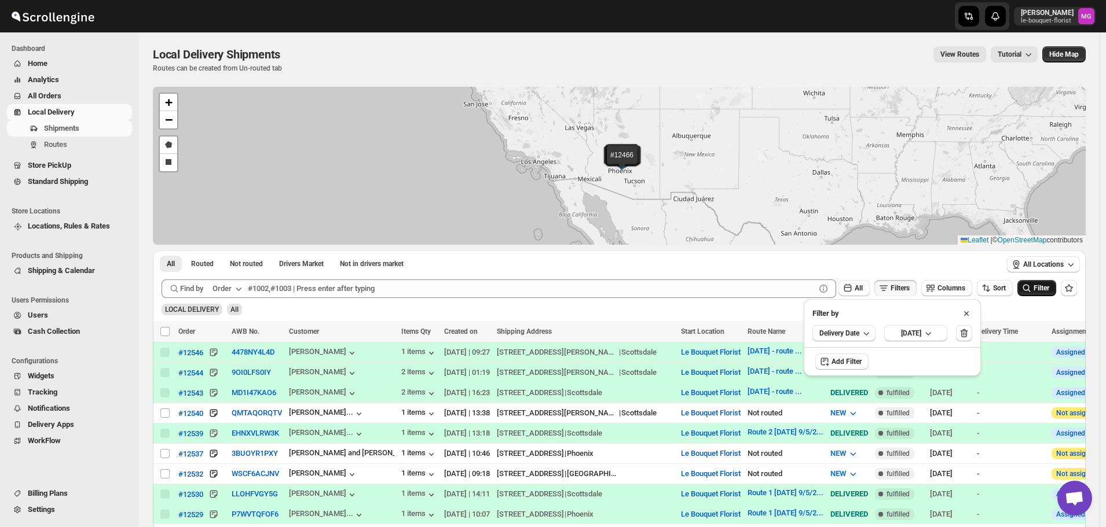
click at [1040, 280] on button "Filter" at bounding box center [1036, 288] width 39 height 16
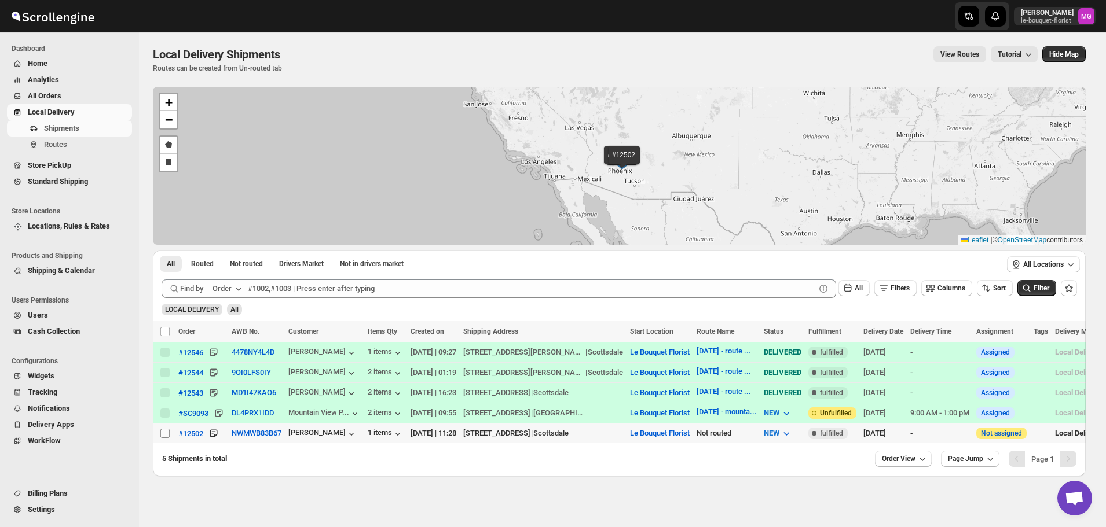
click at [164, 437] on input "Select shipment" at bounding box center [164, 433] width 9 height 9
checkbox input "true"
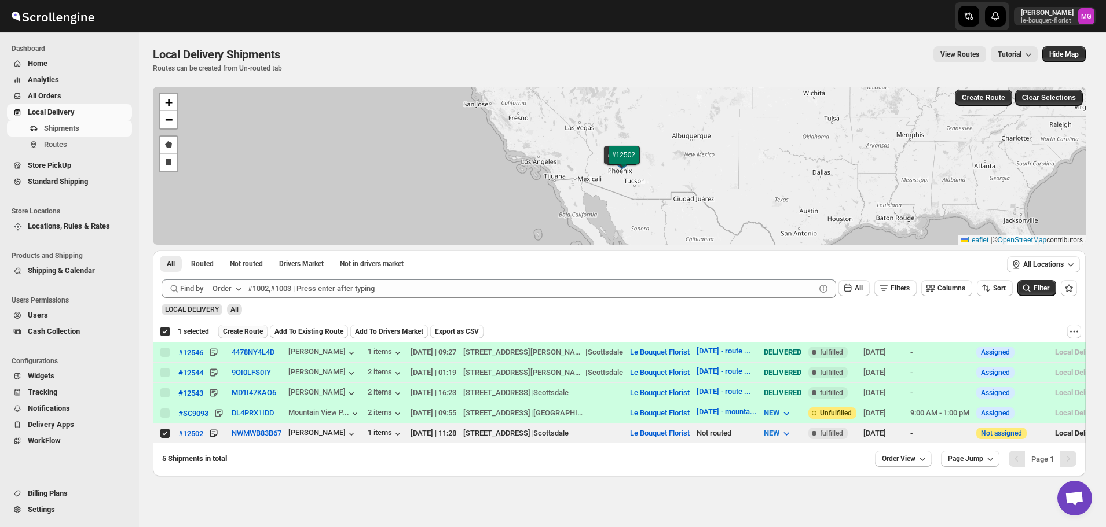
click at [236, 335] on span "Create Route" at bounding box center [243, 331] width 40 height 9
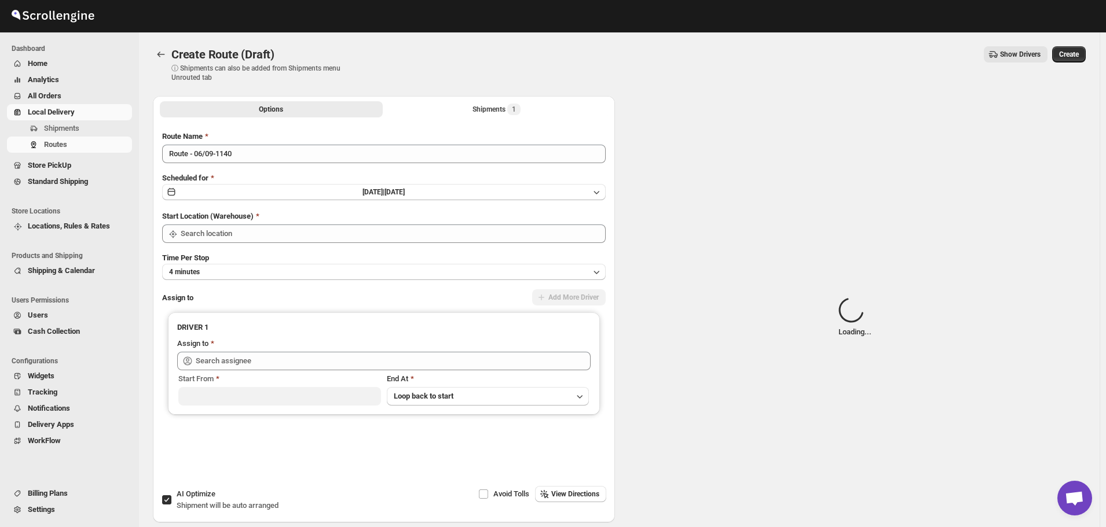
type input "Le Bouquet Florist"
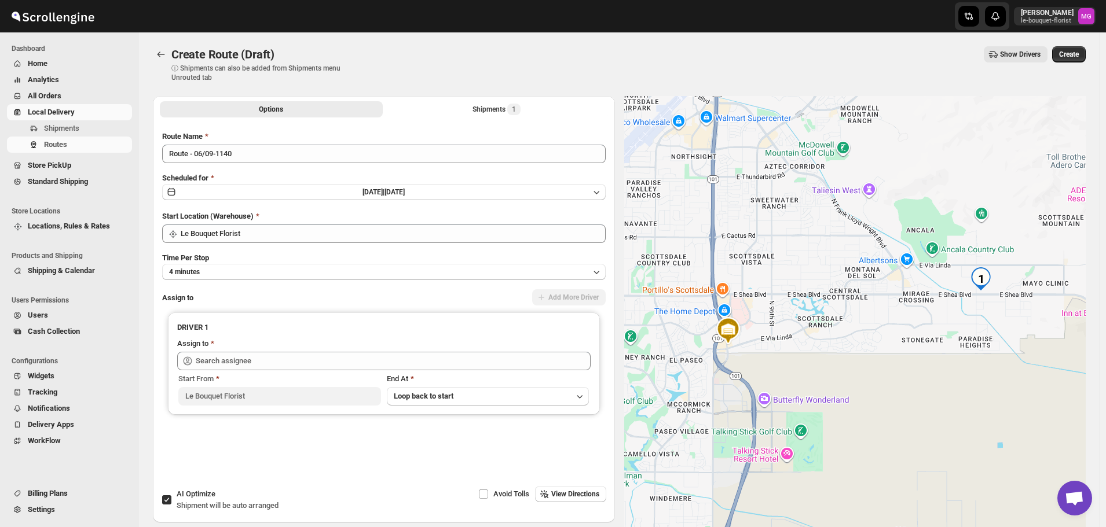
click at [249, 140] on div "Route Name" at bounding box center [384, 137] width 444 height 12
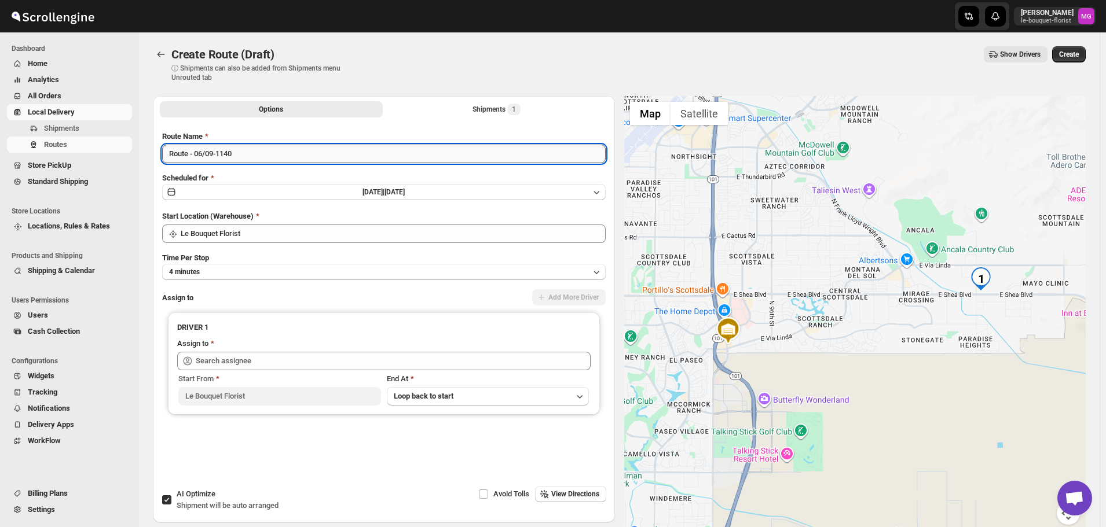
click at [246, 155] on input "Route - 06/09-1140" at bounding box center [384, 154] width 444 height 19
click at [246, 156] on input "Route - 06/09-1140" at bounding box center [384, 154] width 444 height 19
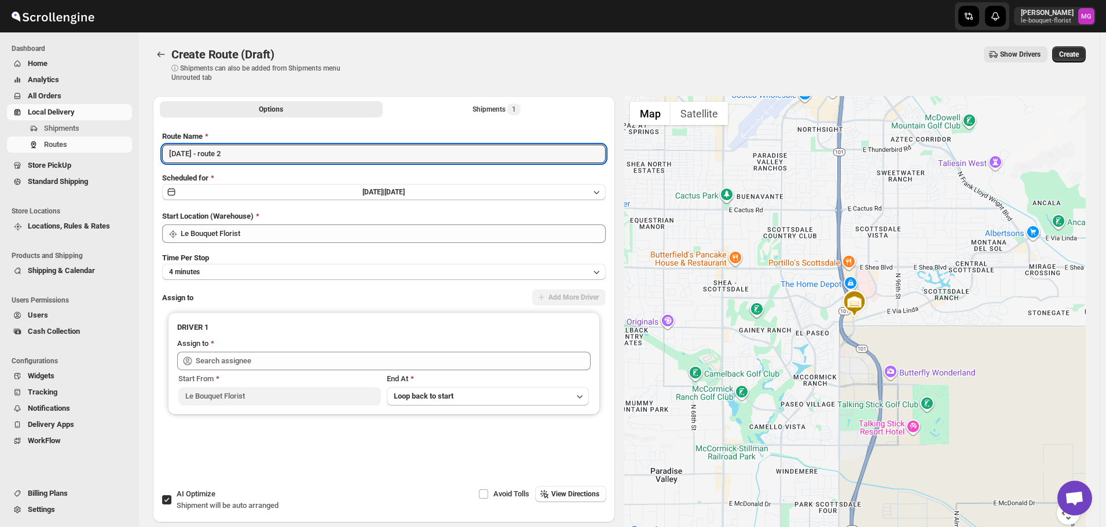
type input "[DATE] - route 2"
click at [192, 510] on span "Shipment will be auto arranged" at bounding box center [228, 505] width 102 height 9
click at [171, 505] on input "AI Optimize Shipment will be auto arranged" at bounding box center [166, 500] width 9 height 9
checkbox input "false"
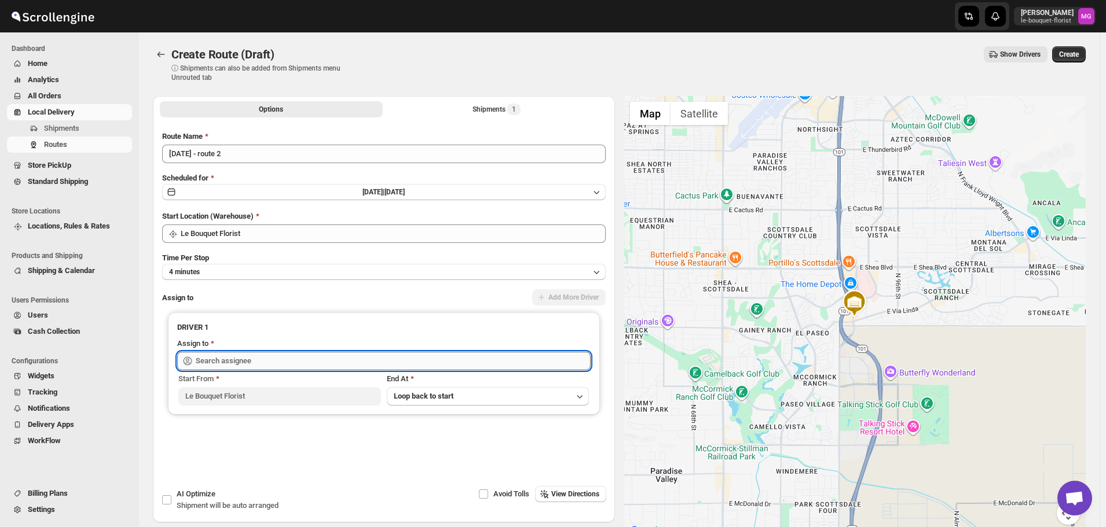
click at [244, 363] on input "text" at bounding box center [393, 361] width 395 height 19
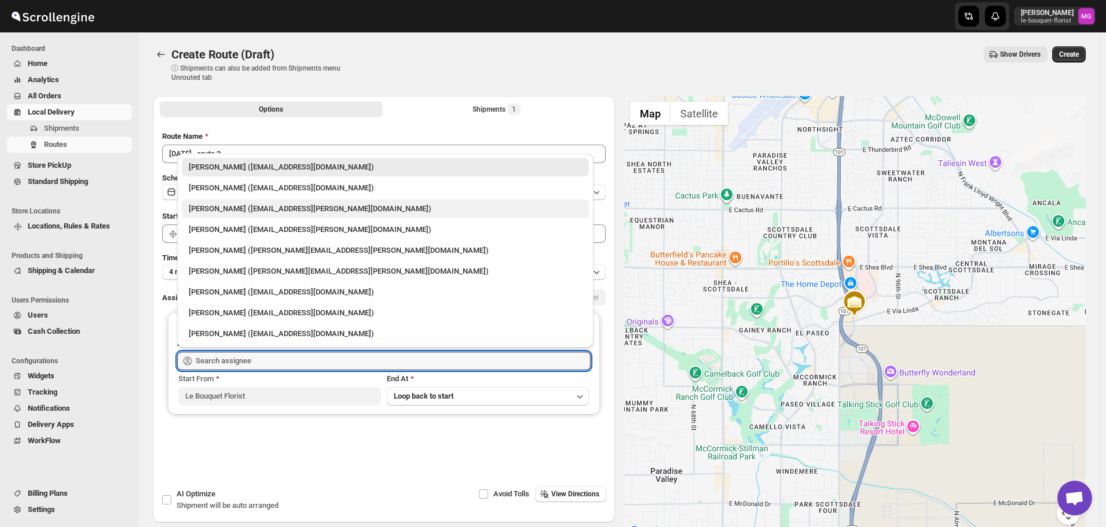
click at [259, 205] on div "Melody Gluth (mgluth@cox.net)" at bounding box center [385, 209] width 393 height 12
type input "Melody Gluth (mgluth@cox.net)"
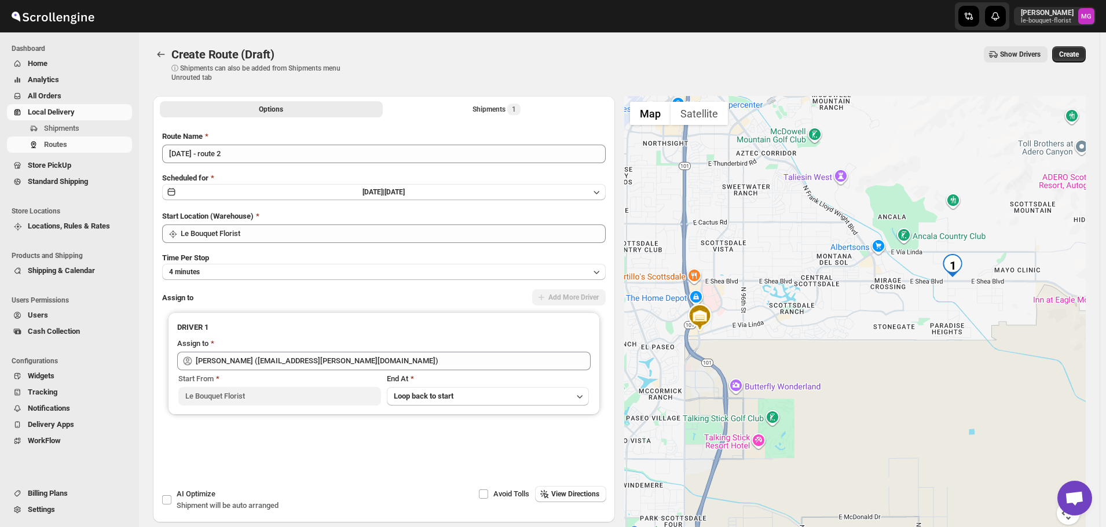
drag, startPoint x: 794, startPoint y: 281, endPoint x: 731, endPoint y: 292, distance: 64.1
click at [731, 292] on div at bounding box center [855, 317] width 462 height 443
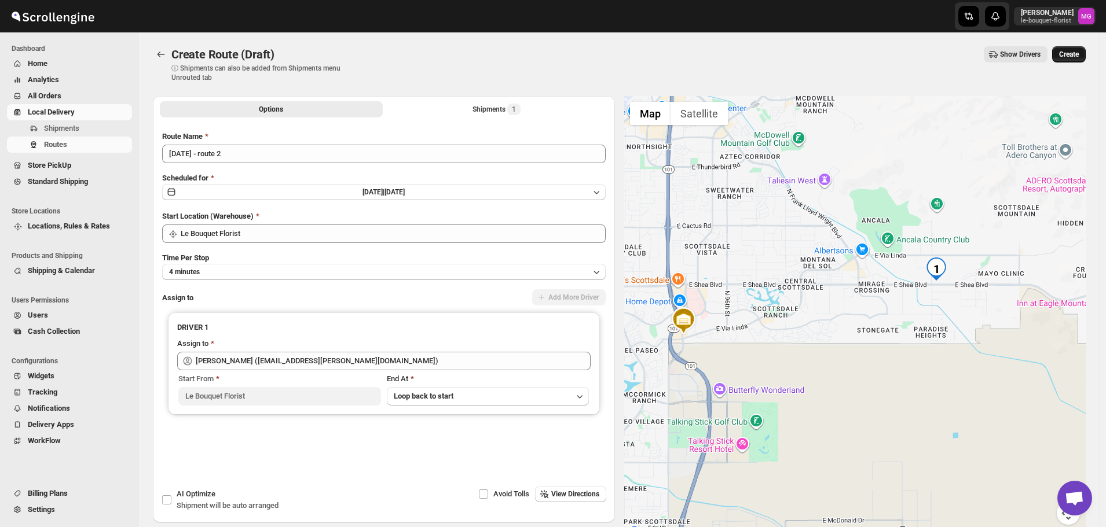
click at [1067, 54] on span "Create" at bounding box center [1069, 54] width 20 height 9
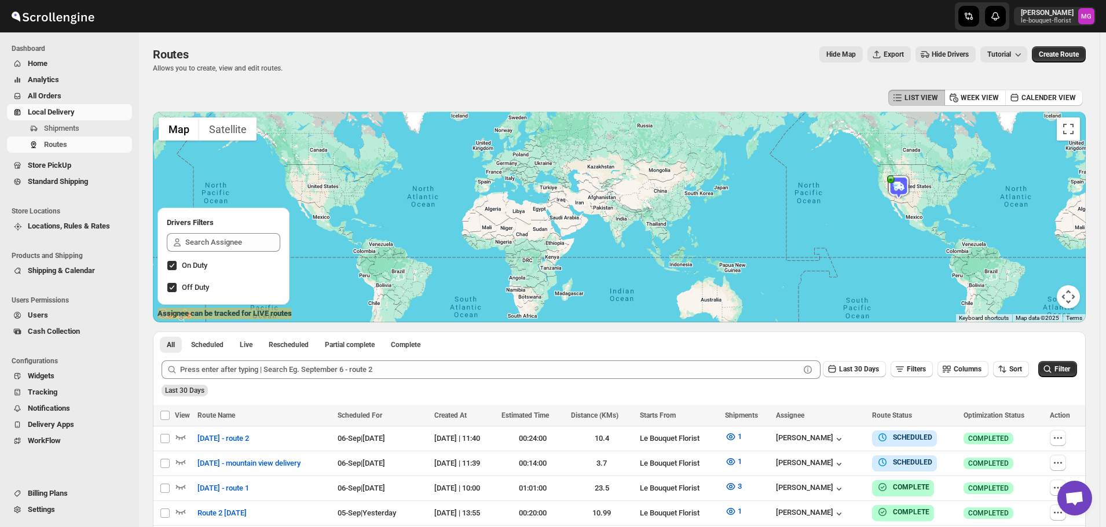
click at [761, 343] on div "All Scheduled Live Rescheduled Partial complete Complete More views All Schedul…" at bounding box center [619, 342] width 933 height 20
